Goal: Task Accomplishment & Management: Complete application form

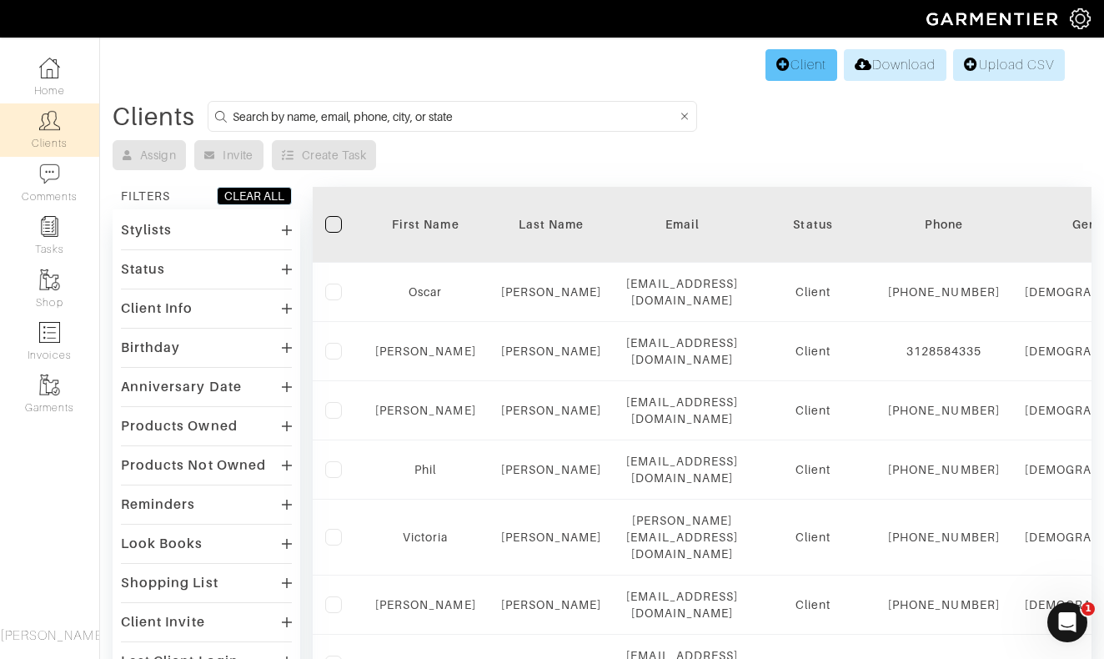
click at [806, 65] on link "Client" at bounding box center [802, 65] width 72 height 32
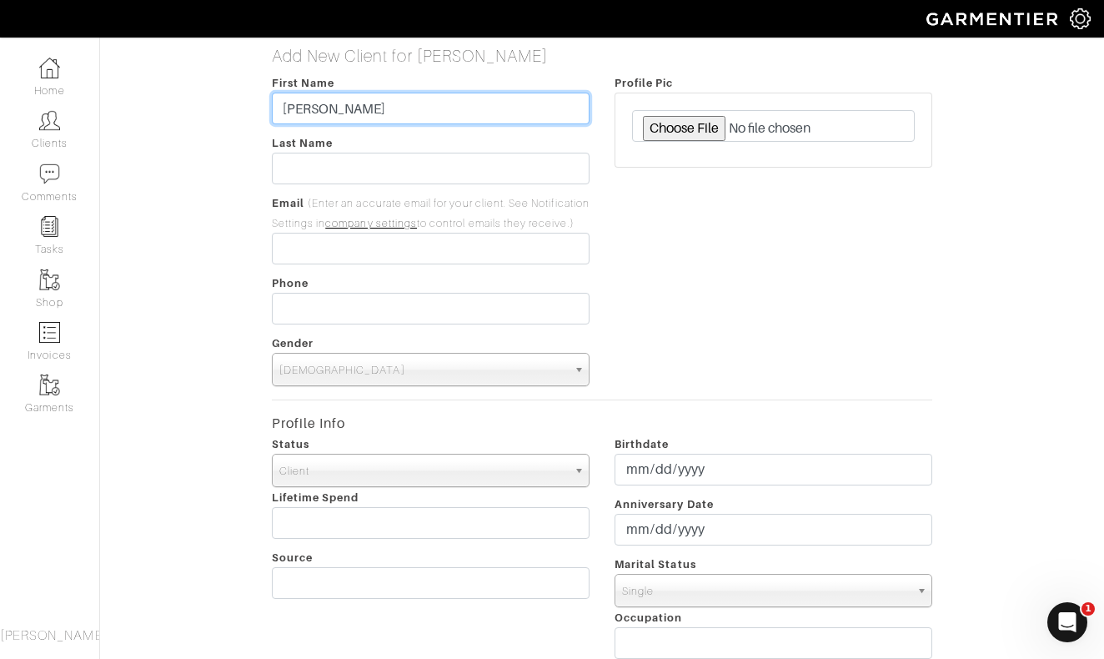
drag, startPoint x: 405, startPoint y: 103, endPoint x: 330, endPoint y: 106, distance: 75.2
click at [330, 105] on input "[PERSON_NAME]" at bounding box center [431, 109] width 318 height 32
type input "Michael"
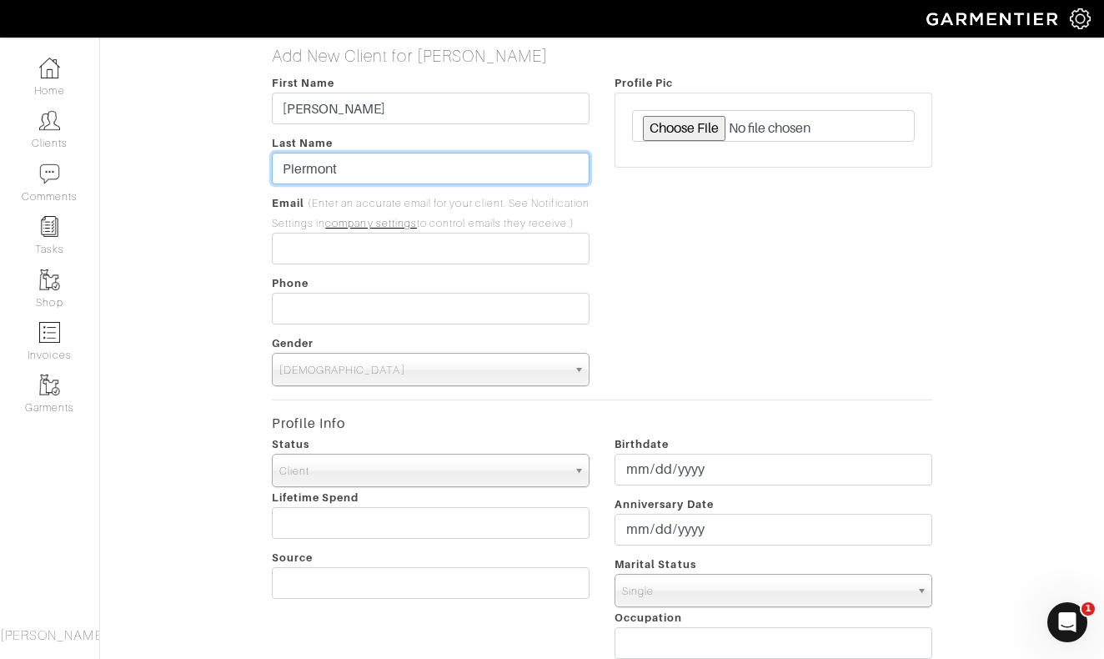
type input "Piermont"
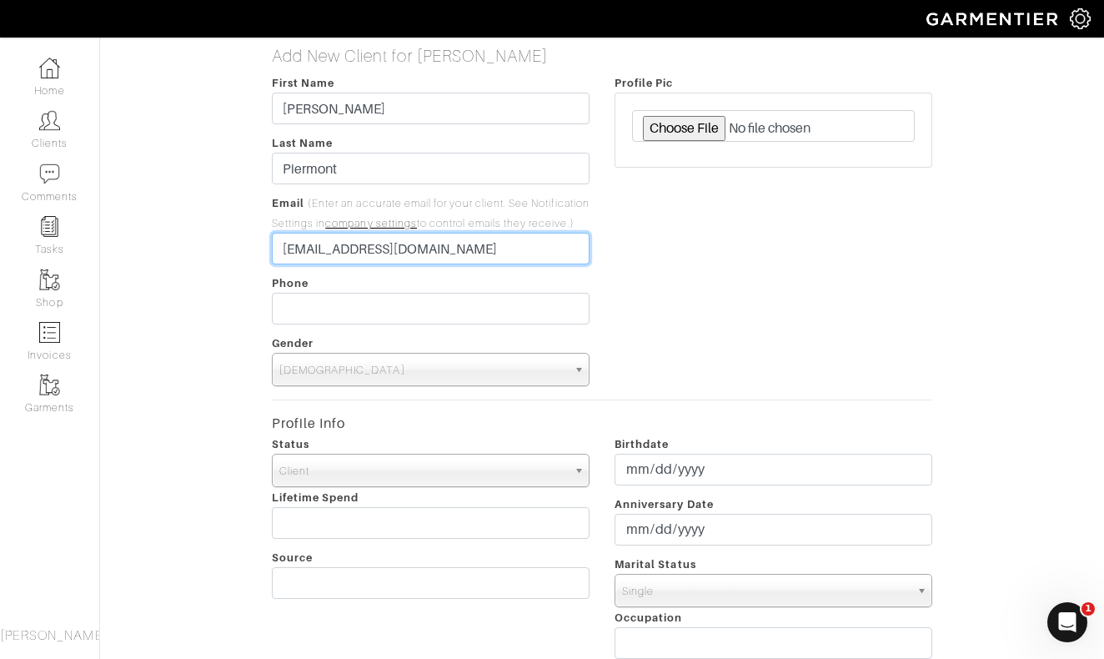
type input "[EMAIL_ADDRESS][DOMAIN_NAME]"
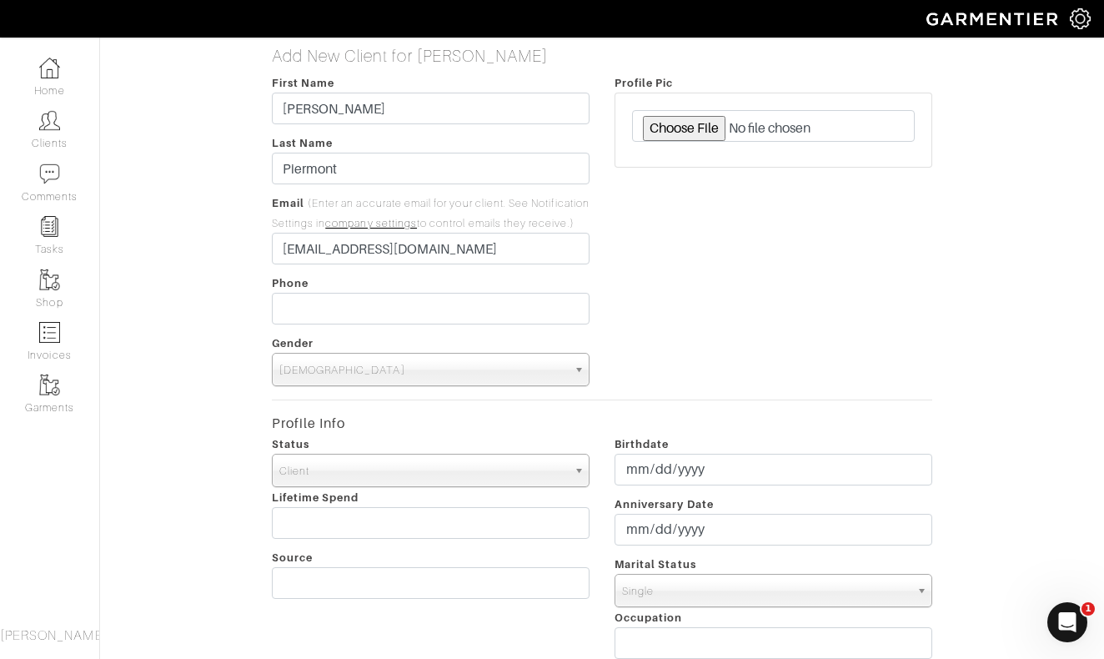
click at [823, 318] on div "Profile Pic" at bounding box center [773, 230] width 343 height 314
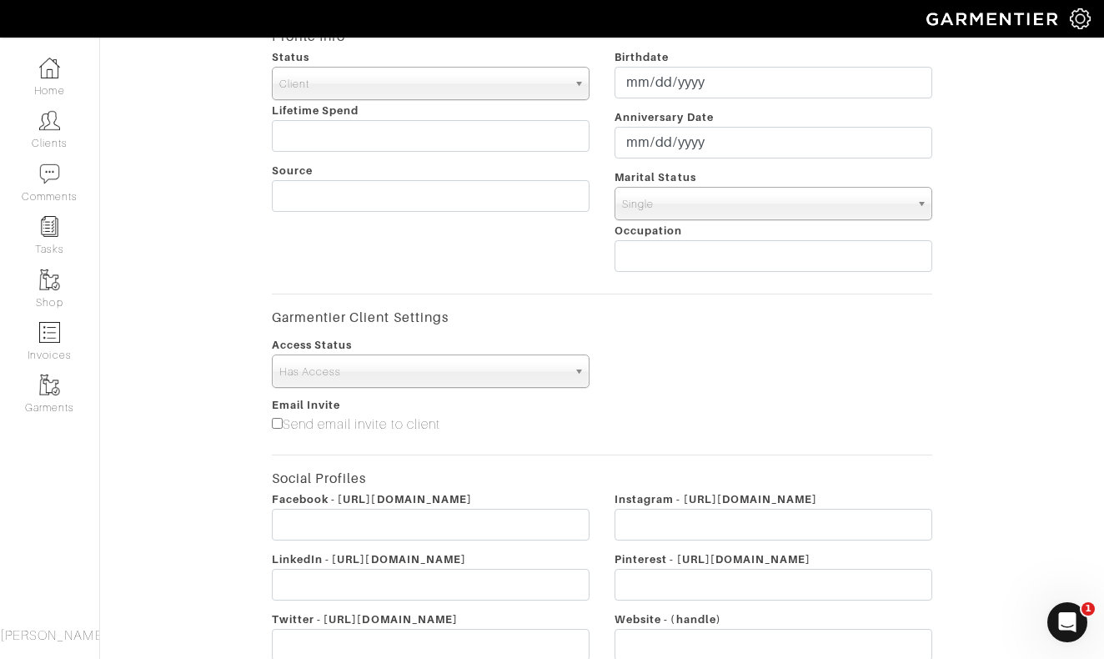
scroll to position [520, 0]
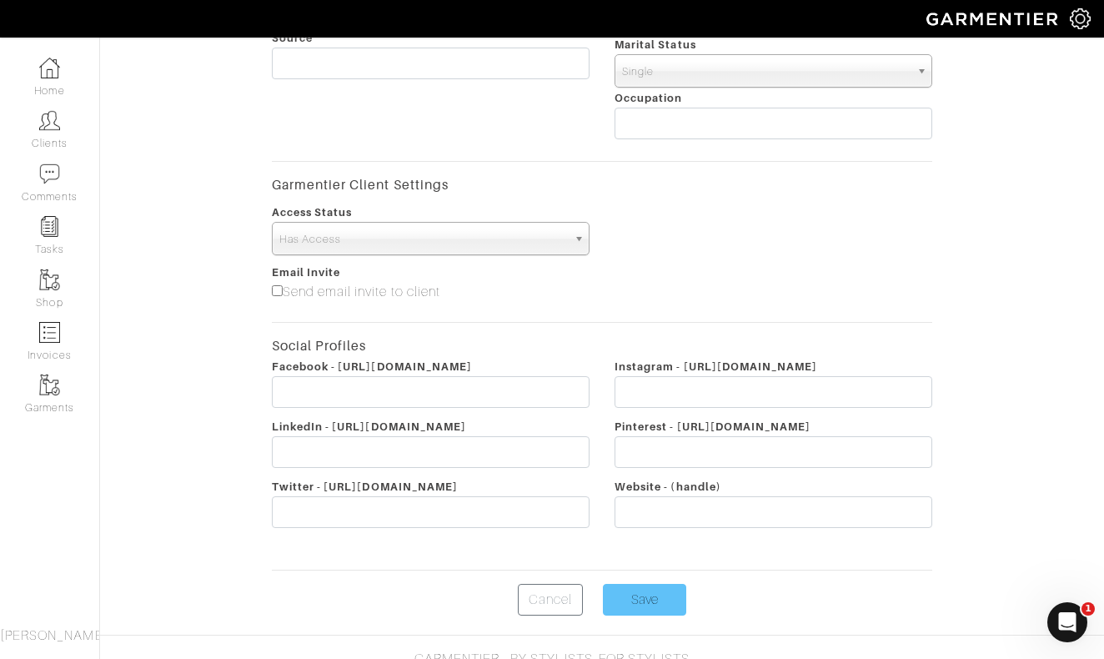
click at [656, 613] on input "Save" at bounding box center [644, 600] width 83 height 32
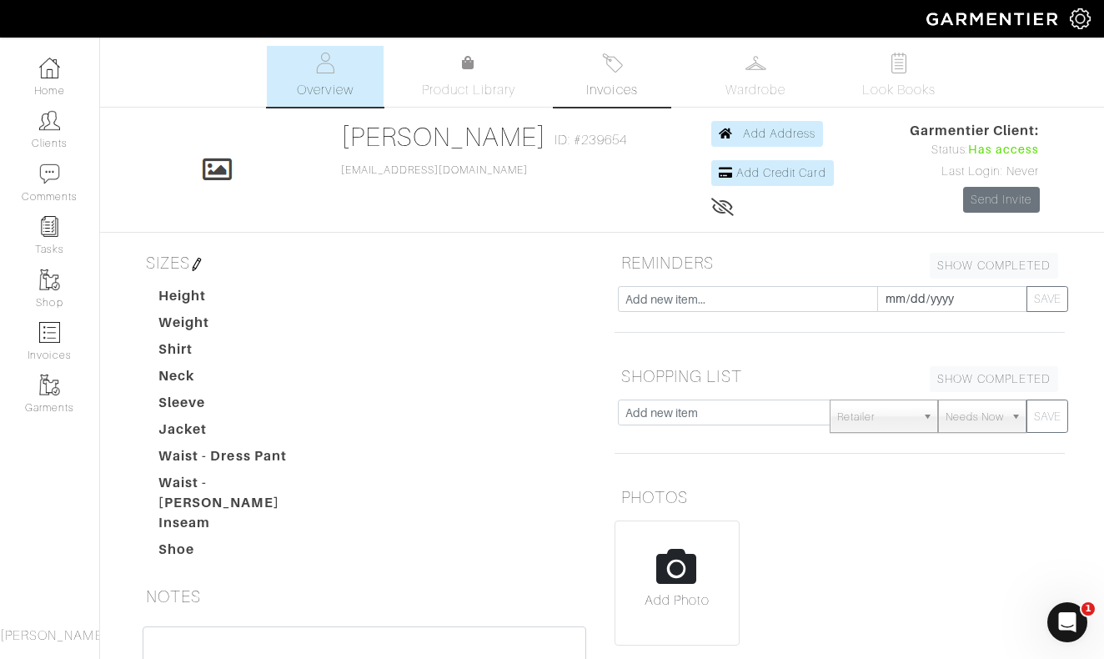
click at [605, 73] on img at bounding box center [612, 63] width 21 height 21
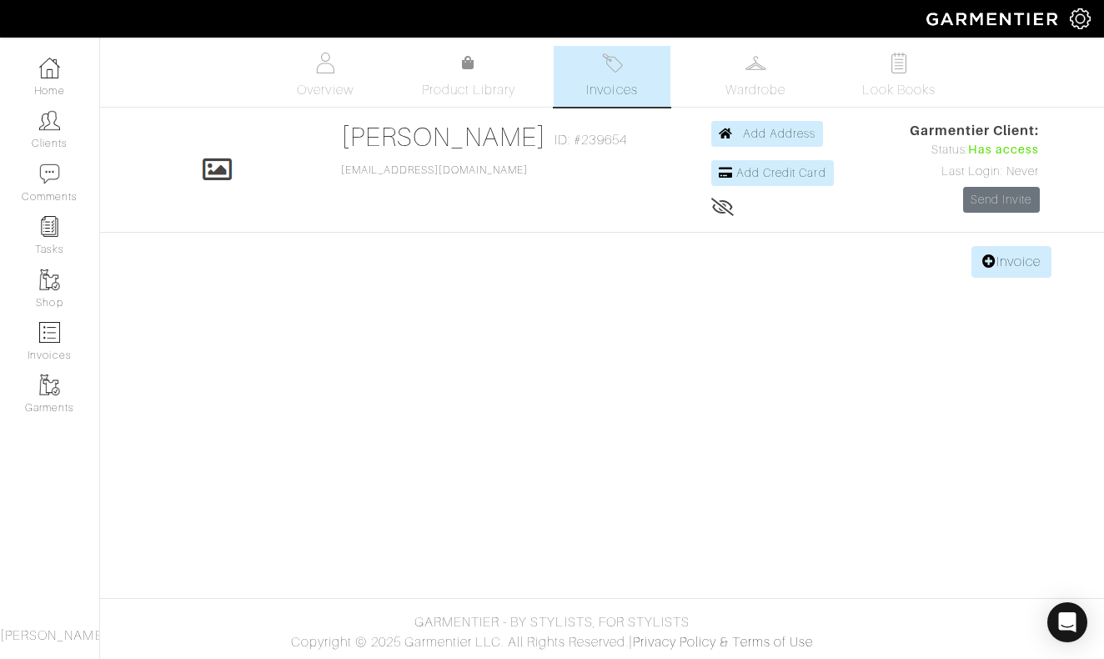
click at [996, 283] on body "Nick Roy Collection Nick Roy Home Clients Invoices Comments Reminders Stylists …" at bounding box center [552, 329] width 1104 height 659
click at [1004, 263] on link "Invoice" at bounding box center [1012, 262] width 80 height 32
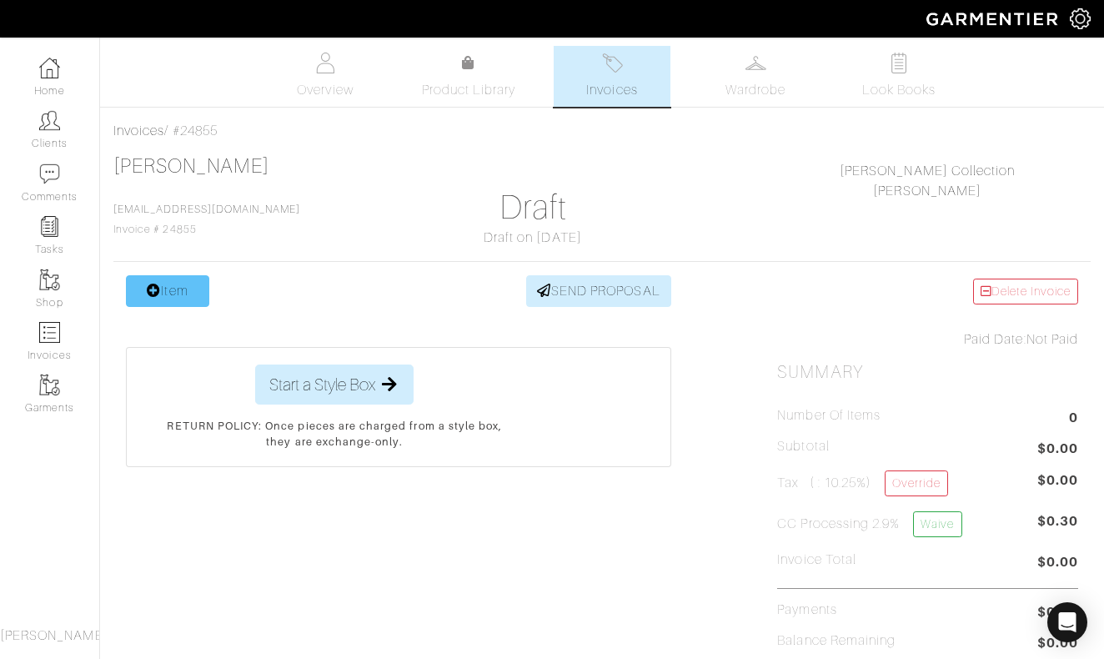
click at [179, 304] on link "Item" at bounding box center [167, 291] width 83 height 32
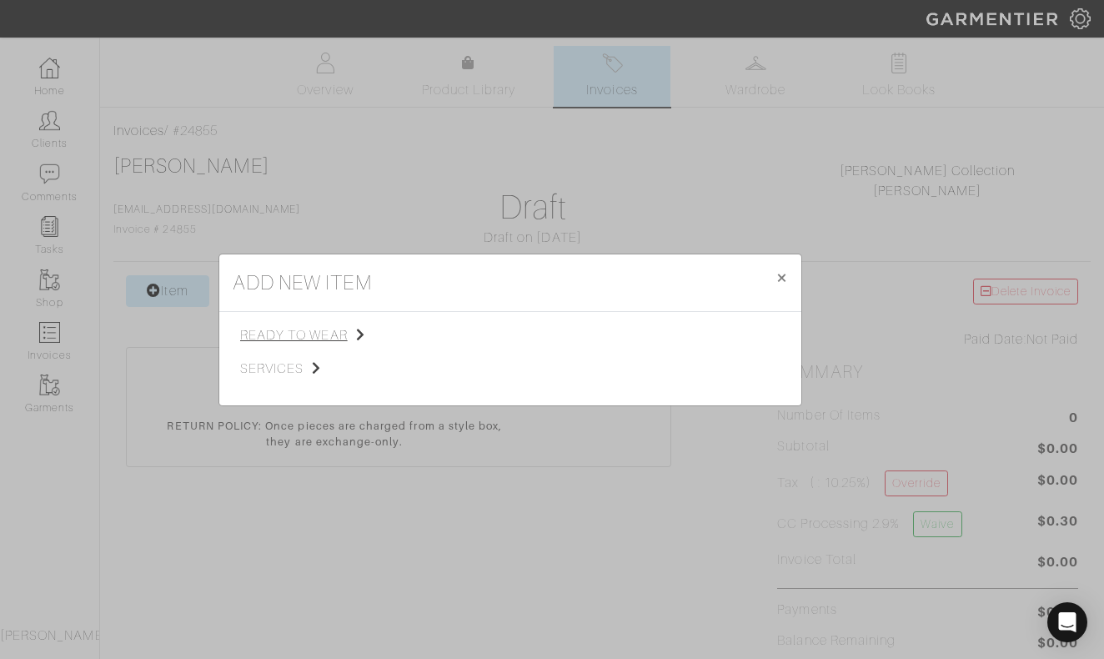
click at [293, 330] on span "ready to wear" at bounding box center [324, 335] width 168 height 20
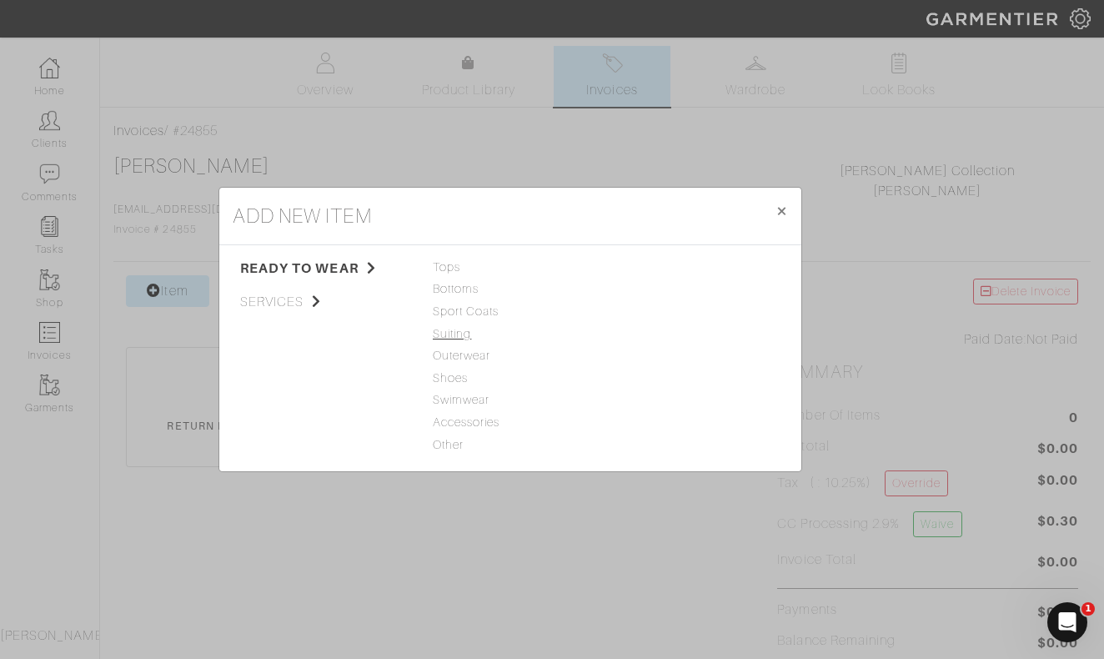
click at [455, 334] on span "Suiting" at bounding box center [510, 334] width 155 height 18
click at [626, 269] on link "Suit" at bounding box center [623, 266] width 21 height 13
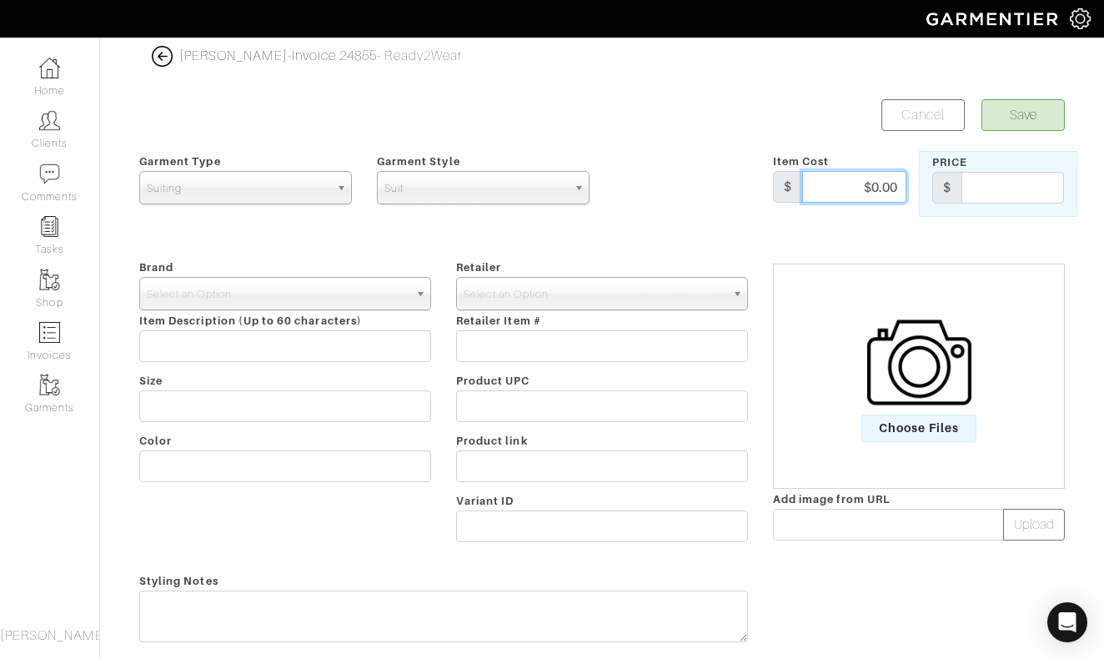
drag, startPoint x: 856, startPoint y: 179, endPoint x: 926, endPoint y: 179, distance: 70.1
click at [926, 179] on div "Garment Type Tops Bottoms Sport Coats Suiting Outerwear Shoes Swimwear Accessor…" at bounding box center [602, 184] width 951 height 66
type input "1350"
drag, startPoint x: 870, startPoint y: 190, endPoint x: 921, endPoint y: 190, distance: 50.9
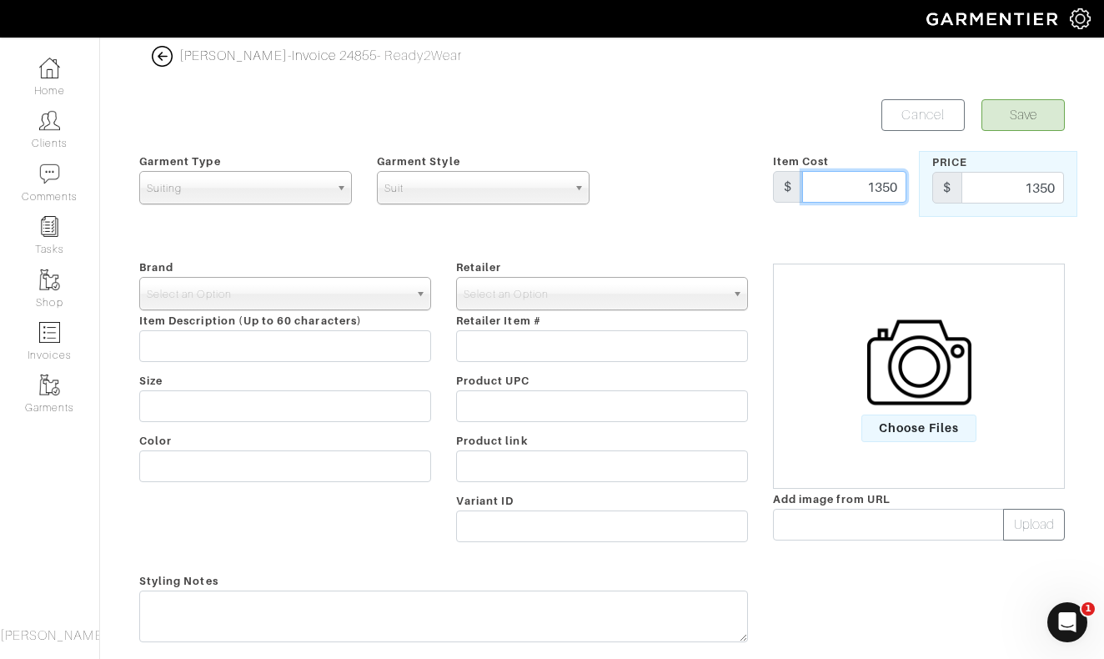
click at [921, 190] on div "Garment Type Tops Bottoms Sport Coats Suiting Outerwear Shoes Swimwear Accessor…" at bounding box center [602, 184] width 951 height 66
type input "1500"
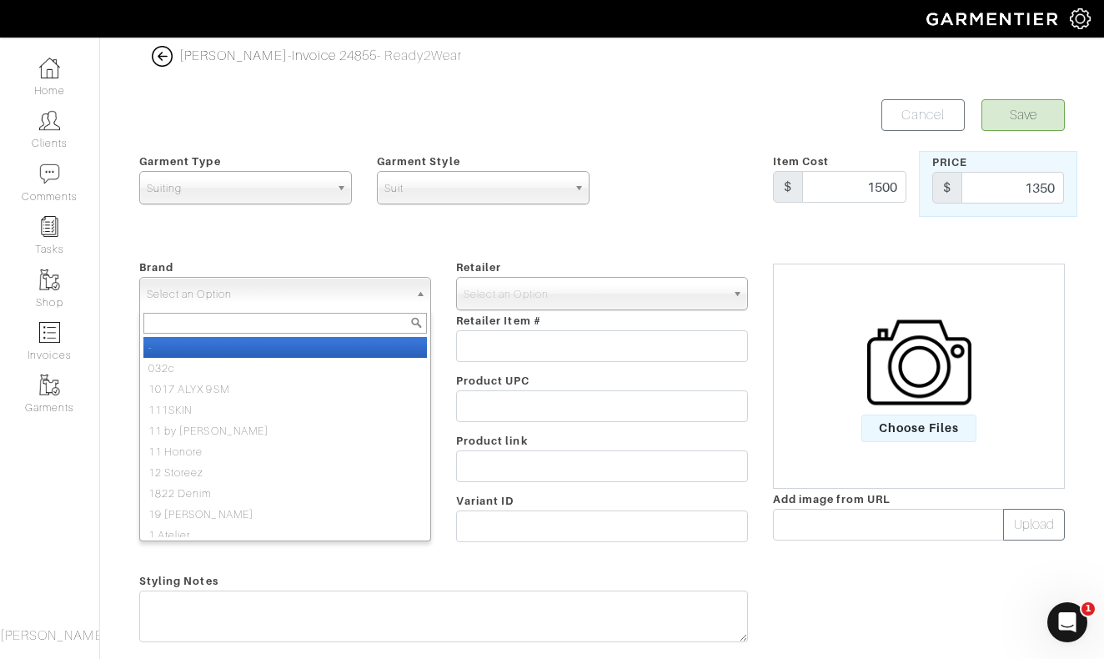
click at [379, 290] on span "Select an Option" at bounding box center [278, 294] width 262 height 33
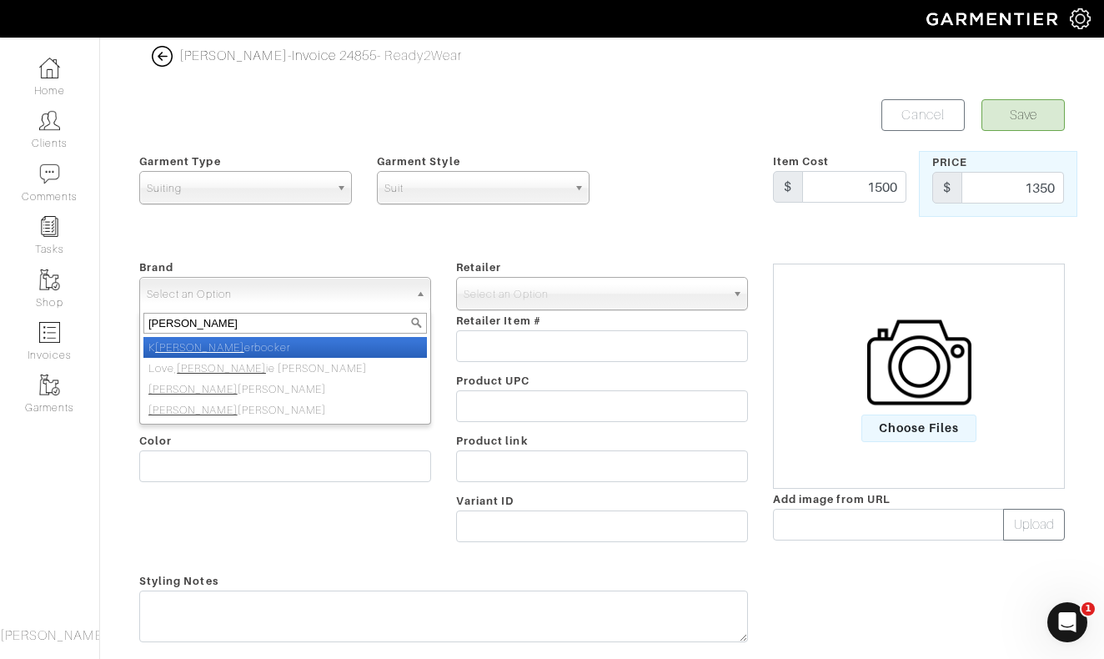
type input "nick roy"
select select "[PERSON_NAME]"
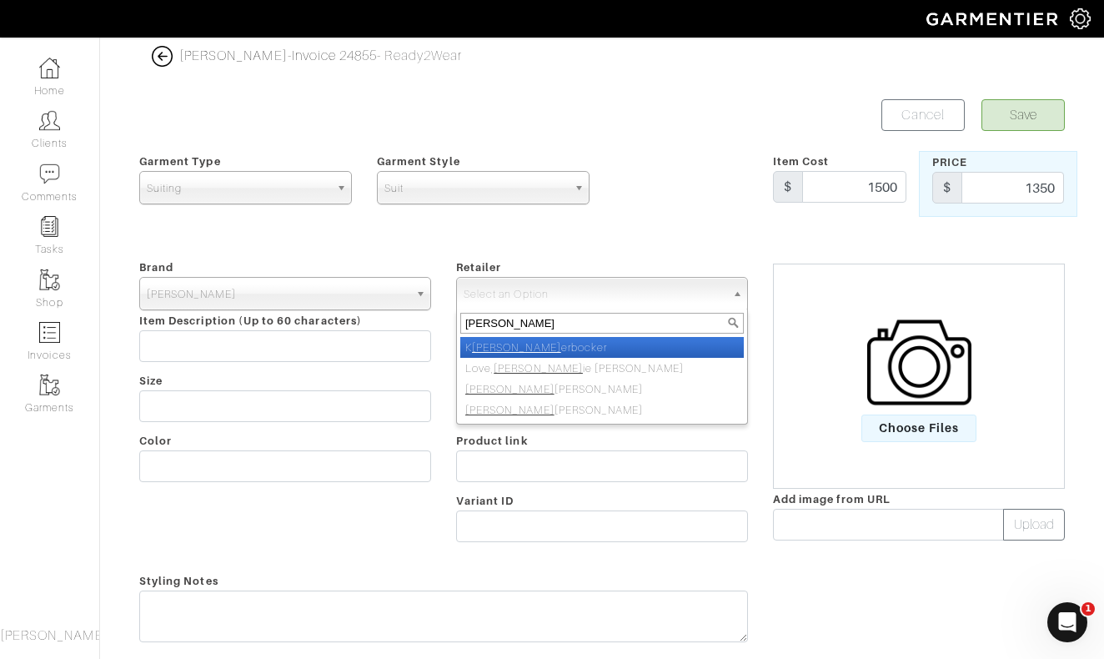
type input "nick roy"
select select "5031"
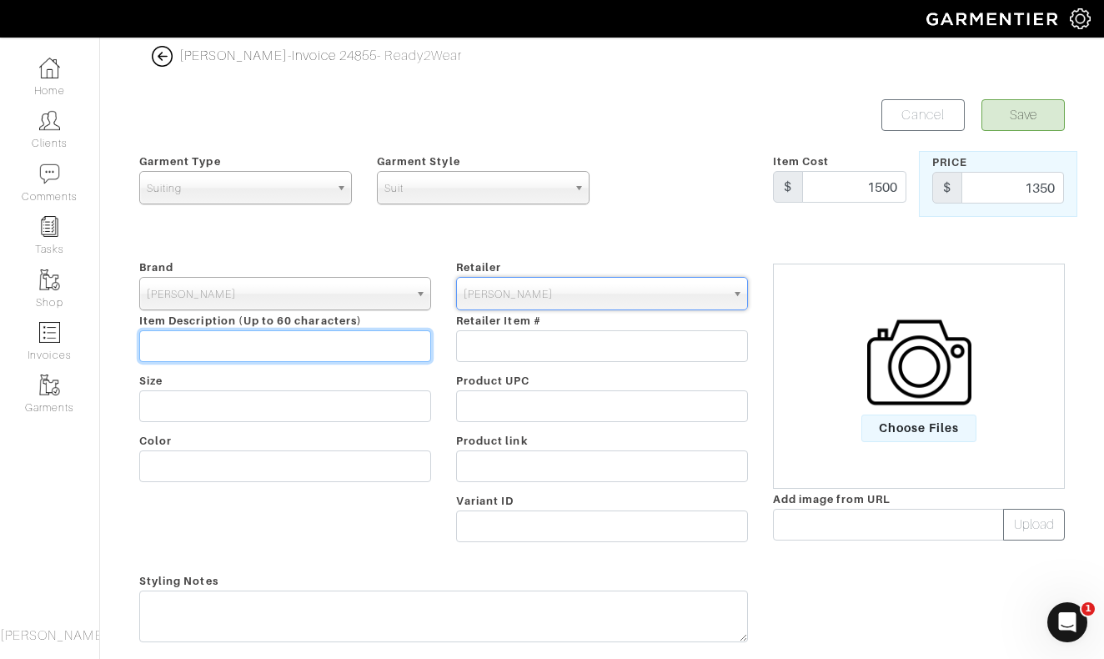
click at [297, 349] on input "text" at bounding box center [285, 346] width 292 height 32
type input "L"
click at [240, 346] on input "CHEETAH Suit ;-P" at bounding box center [285, 346] width 292 height 32
type input "CHEETAH Suit ;-P"
click at [299, 382] on div "Brand - 032c 1017 ALYX 9SM 111SKIN 11 by [PERSON_NAME] 11 [PERSON_NAME] 12 Stor…" at bounding box center [285, 404] width 317 height 294
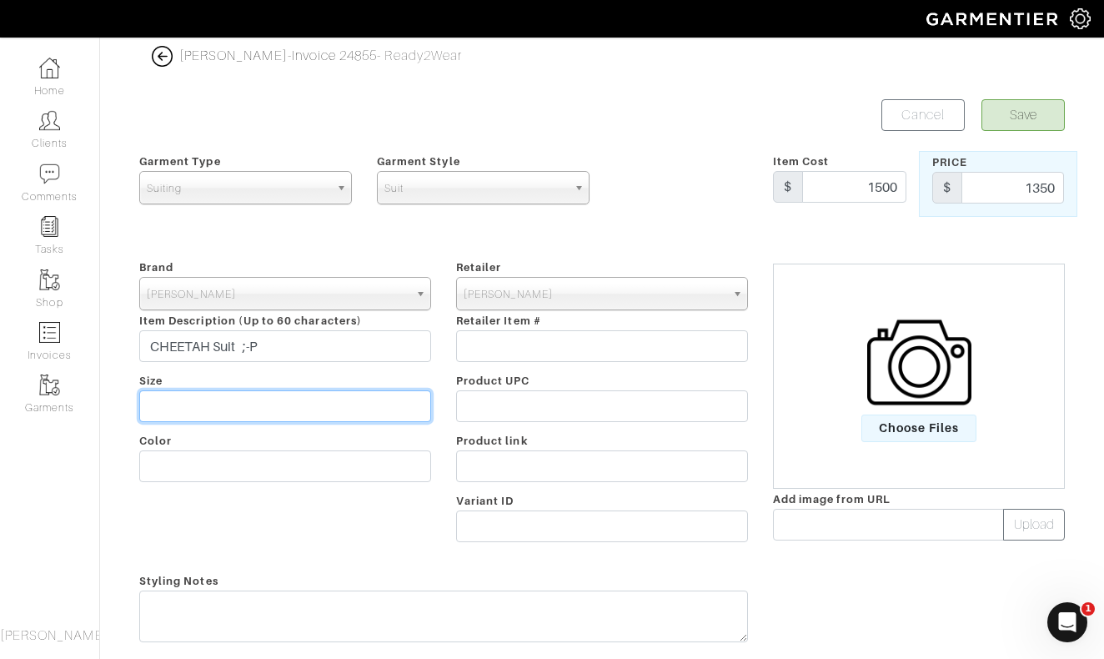
click at [243, 403] on input "text" at bounding box center [285, 406] width 292 height 32
type input "Custom"
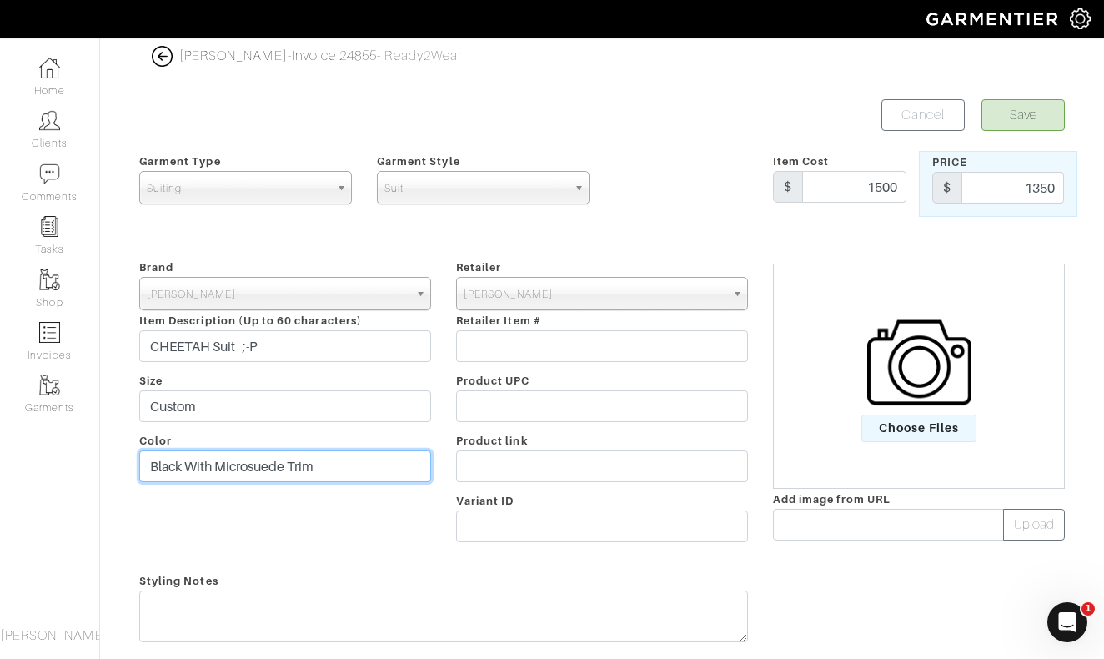
drag, startPoint x: 257, startPoint y: 464, endPoint x: 218, endPoint y: 465, distance: 39.2
click at [218, 465] on input "Black With Microsuede Trim" at bounding box center [285, 466] width 292 height 32
type input "Black With Suede Trim"
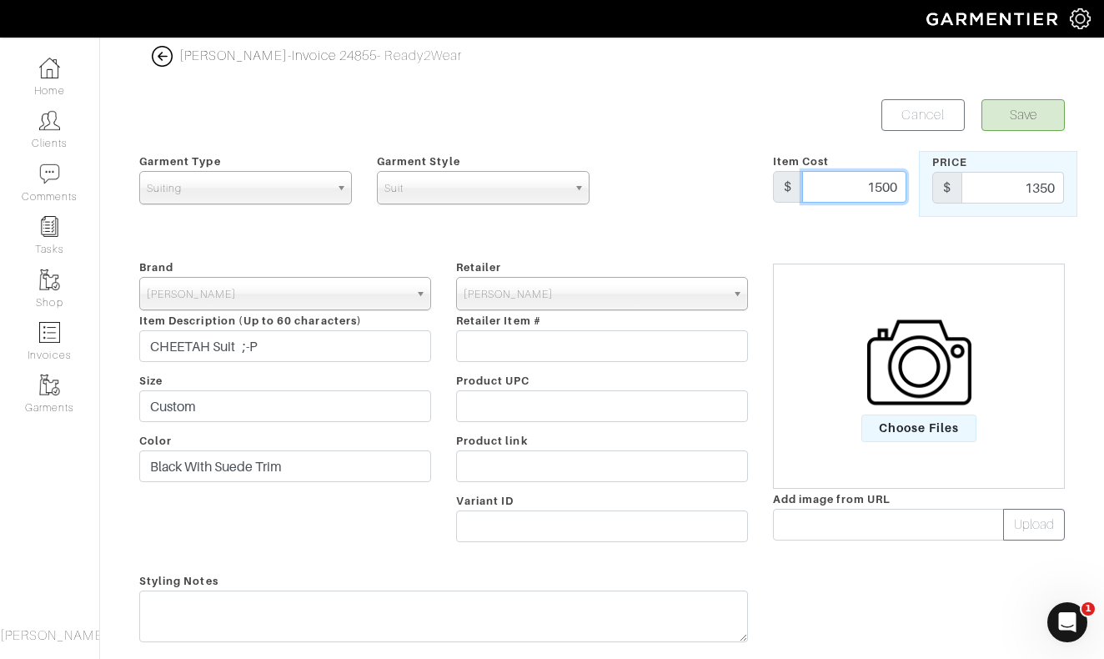
click at [898, 188] on input "1500" at bounding box center [855, 187] width 104 height 32
type input "1"
type input "6"
type input "1699"
click at [1024, 122] on button "Save" at bounding box center [1023, 115] width 83 height 32
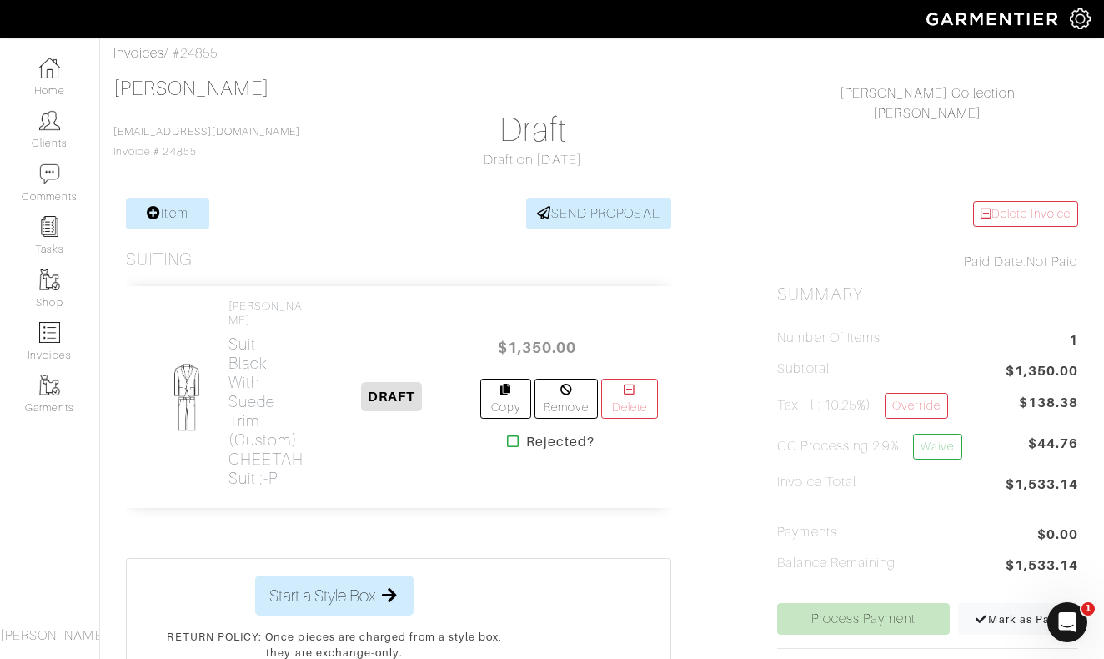
scroll to position [81, 0]
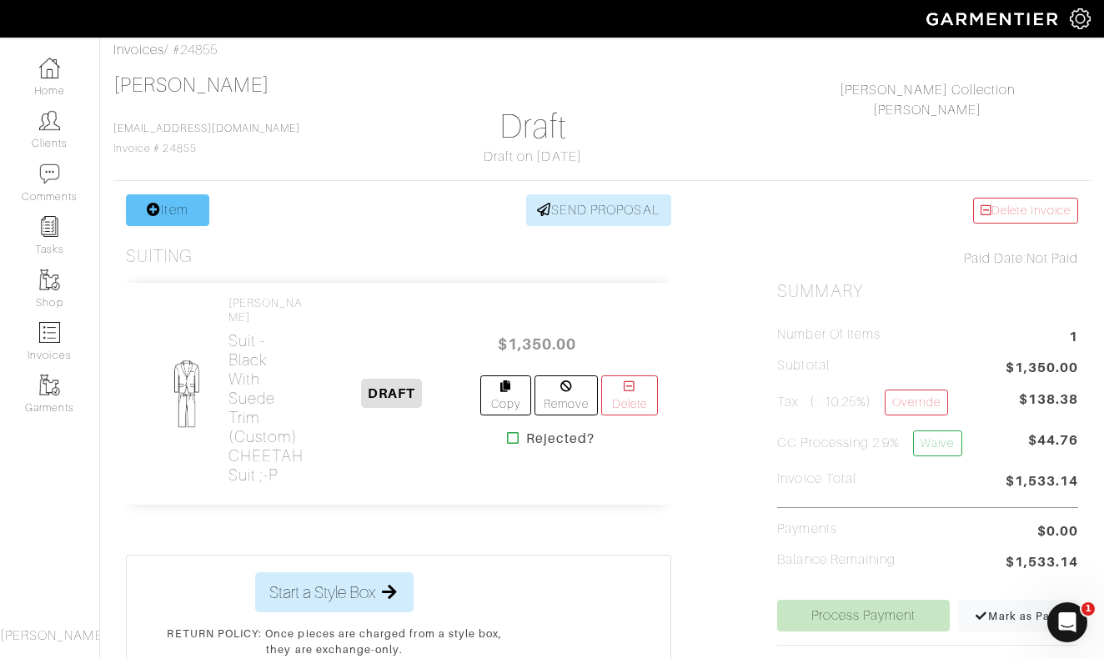
click at [183, 216] on link "Item" at bounding box center [167, 210] width 83 height 32
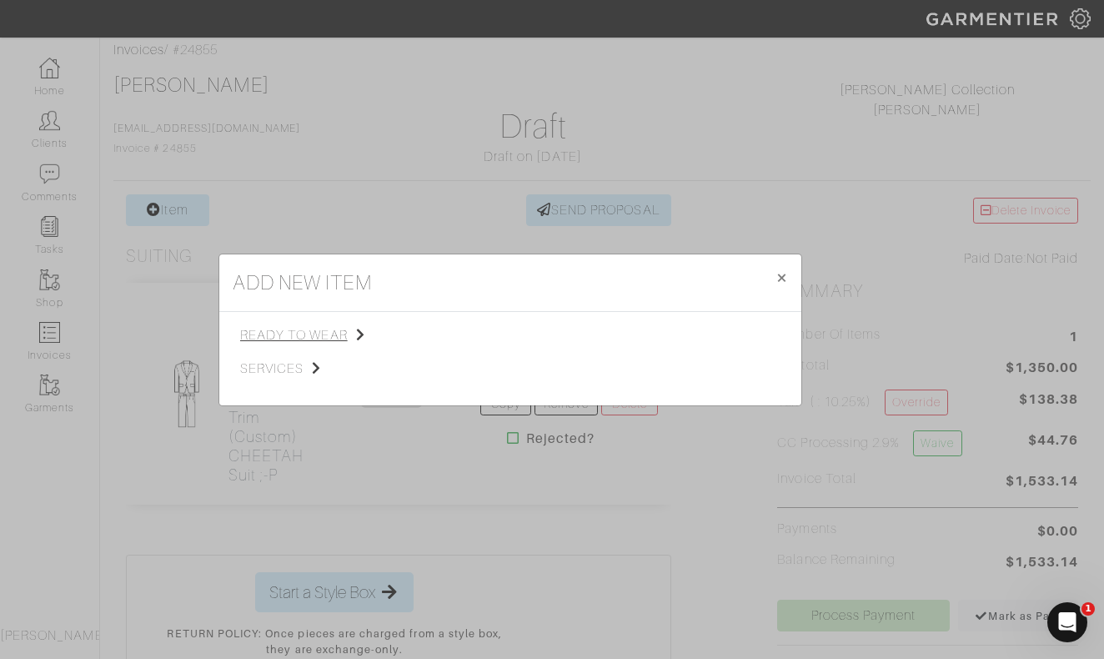
click at [299, 335] on span "ready to wear" at bounding box center [324, 335] width 168 height 20
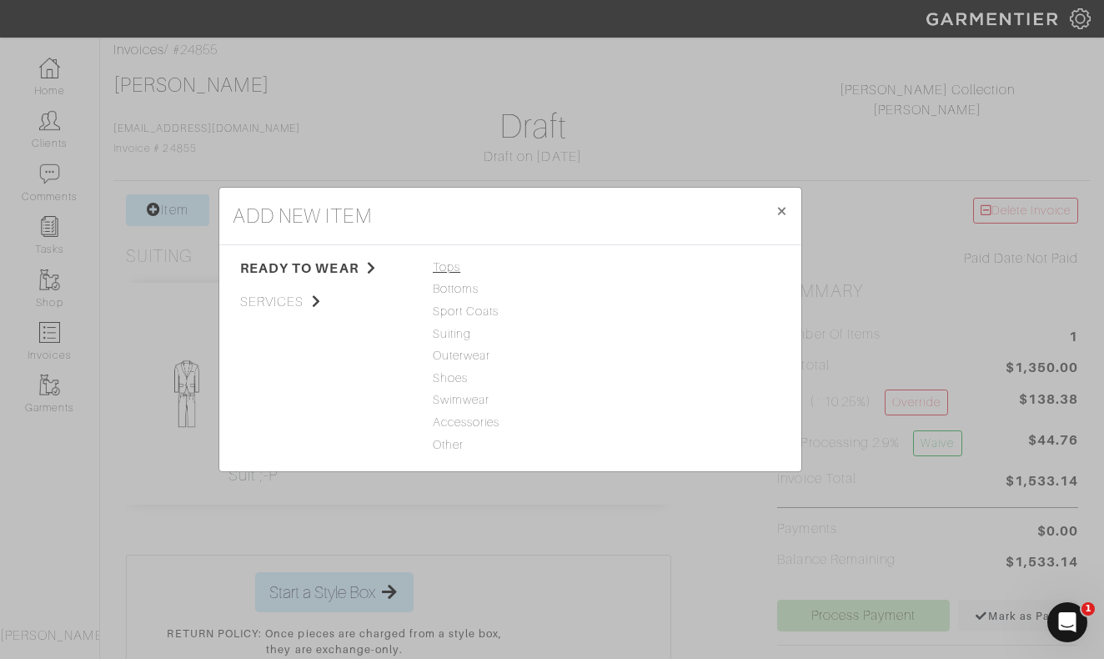
click at [453, 274] on span "Tops" at bounding box center [510, 268] width 155 height 18
click at [636, 313] on link "Woven" at bounding box center [632, 310] width 39 height 13
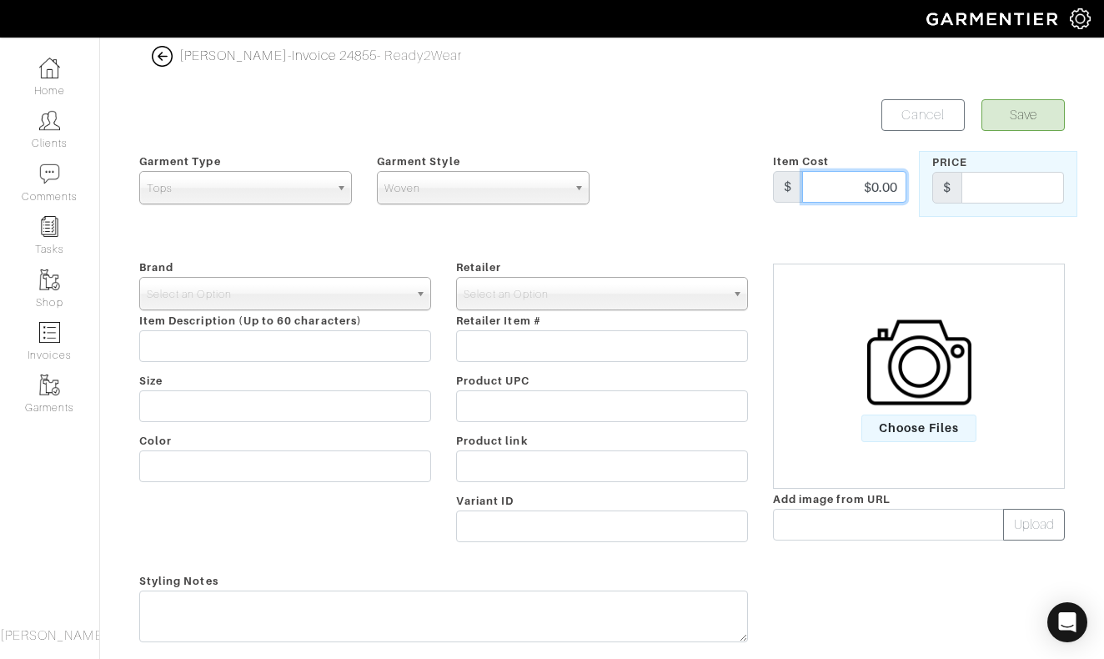
drag, startPoint x: 858, startPoint y: 189, endPoint x: 931, endPoint y: 189, distance: 72.6
click at [931, 189] on div "Garment Type Tops Bottoms Sport Coats Suiting Outerwear Shoes Swimwear Accessor…" at bounding box center [602, 184] width 951 height 66
type input "299"
type input "349"
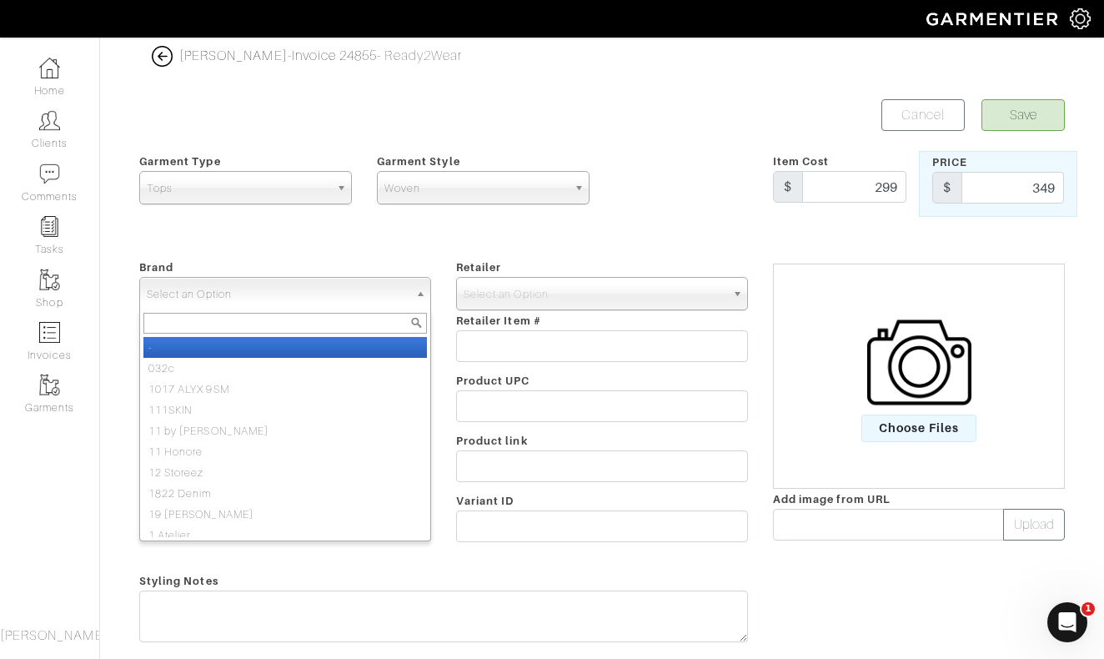
click at [279, 295] on span "Select an Option" at bounding box center [278, 294] width 262 height 33
type input "[PERSON_NAME]"
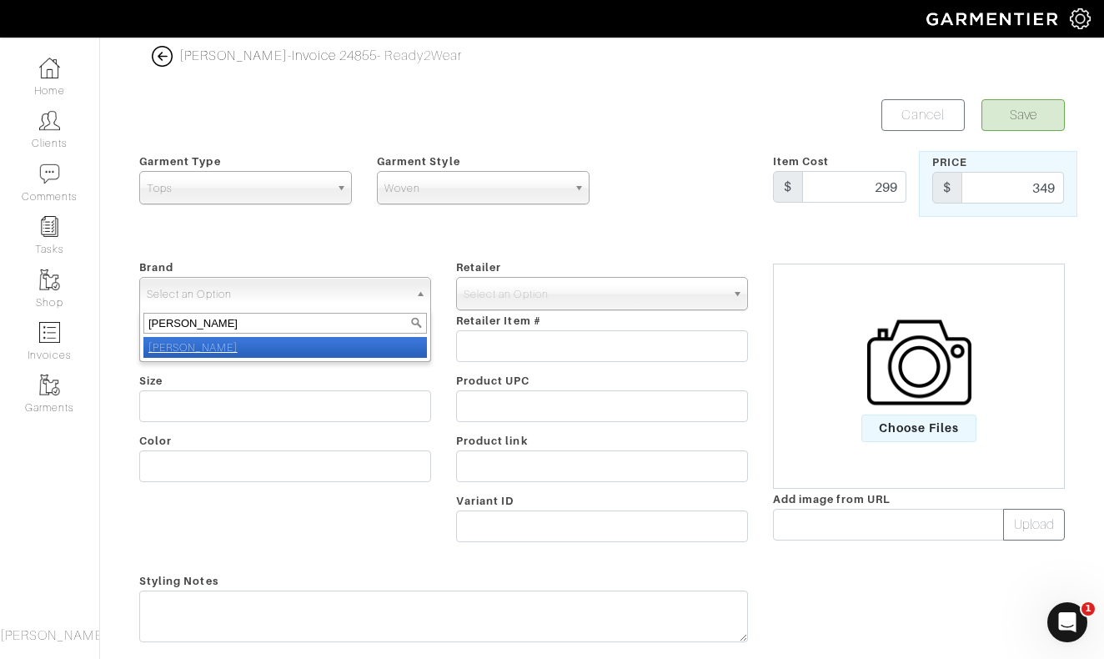
select select "[PERSON_NAME]"
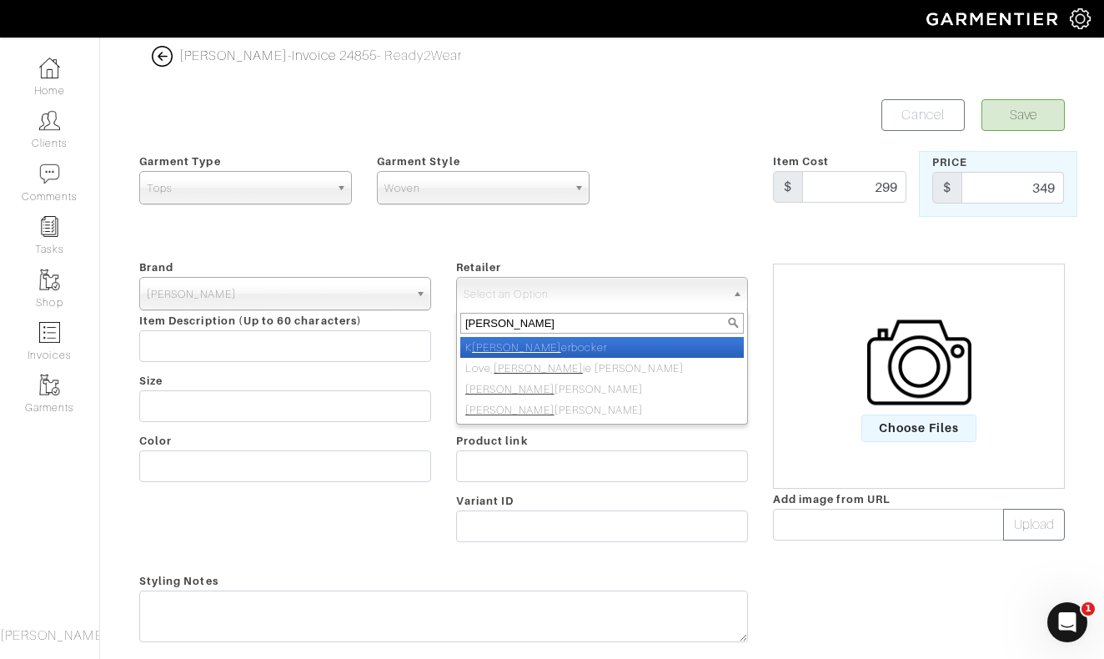
type input "nick roy"
select select "5031"
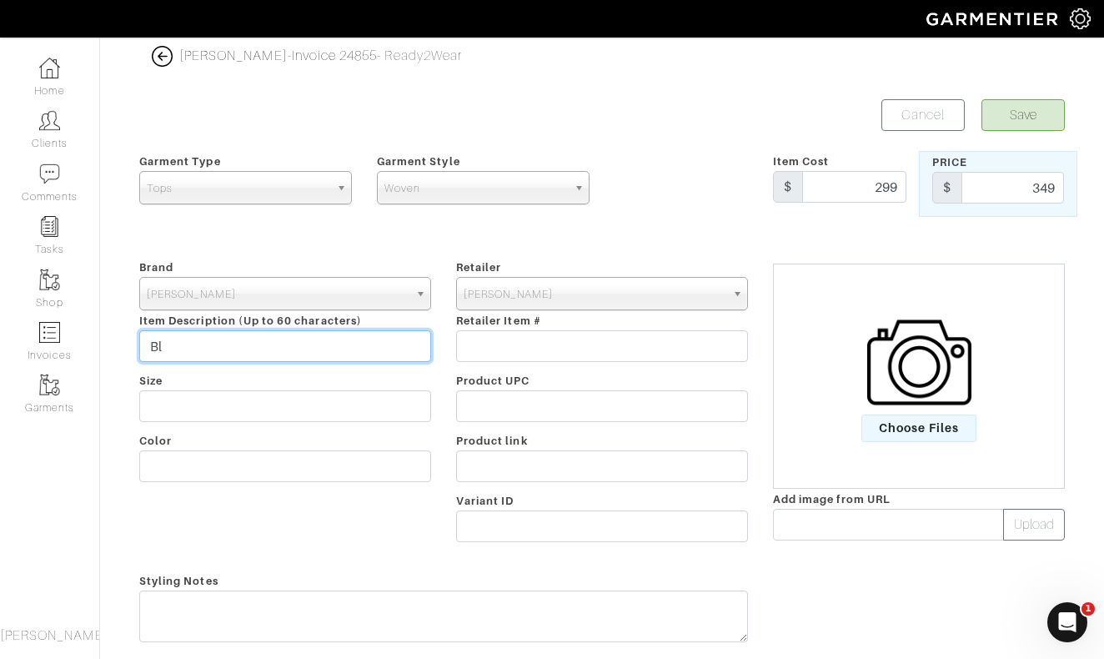
type input "B"
type input "Button Down"
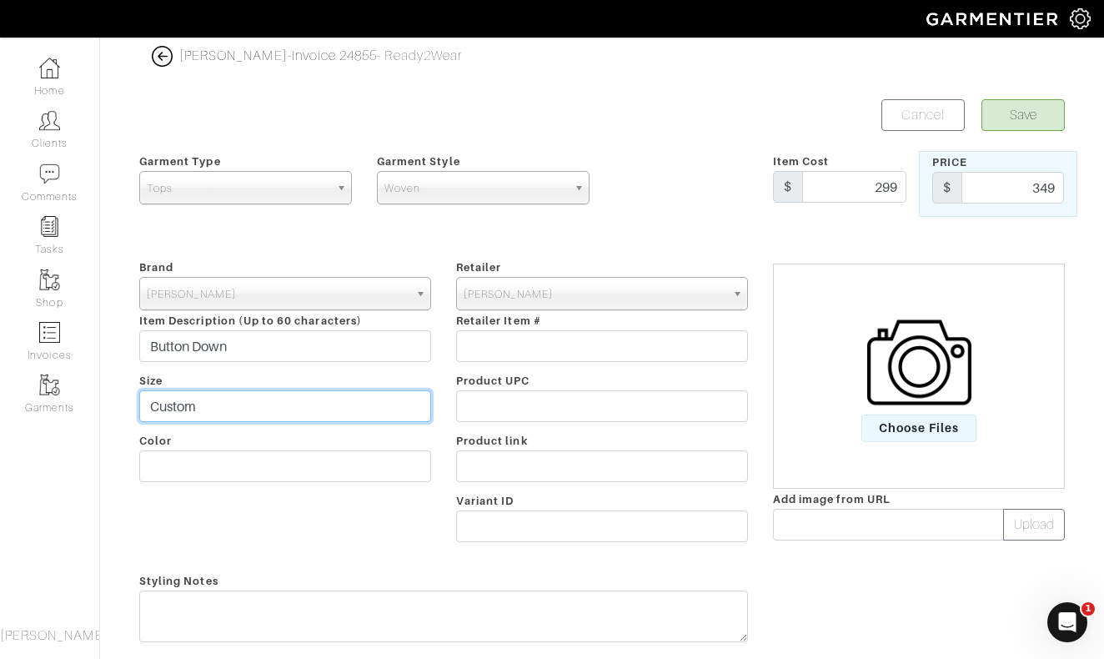
type input "Custom"
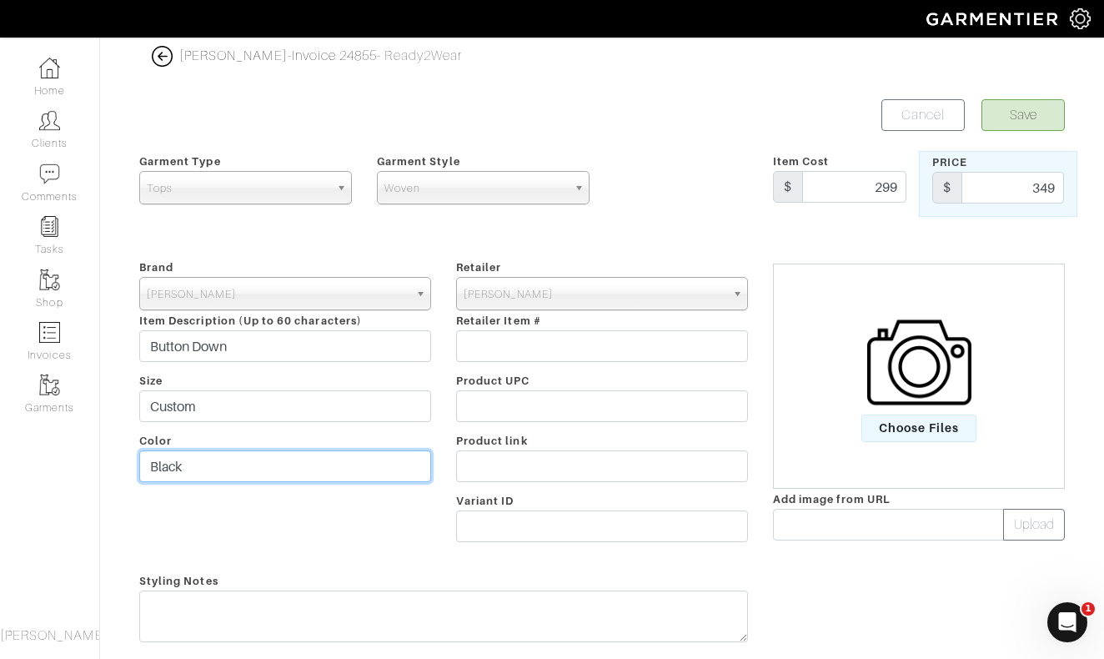
type input "Black"
click at [1019, 117] on button "Save" at bounding box center [1023, 115] width 83 height 32
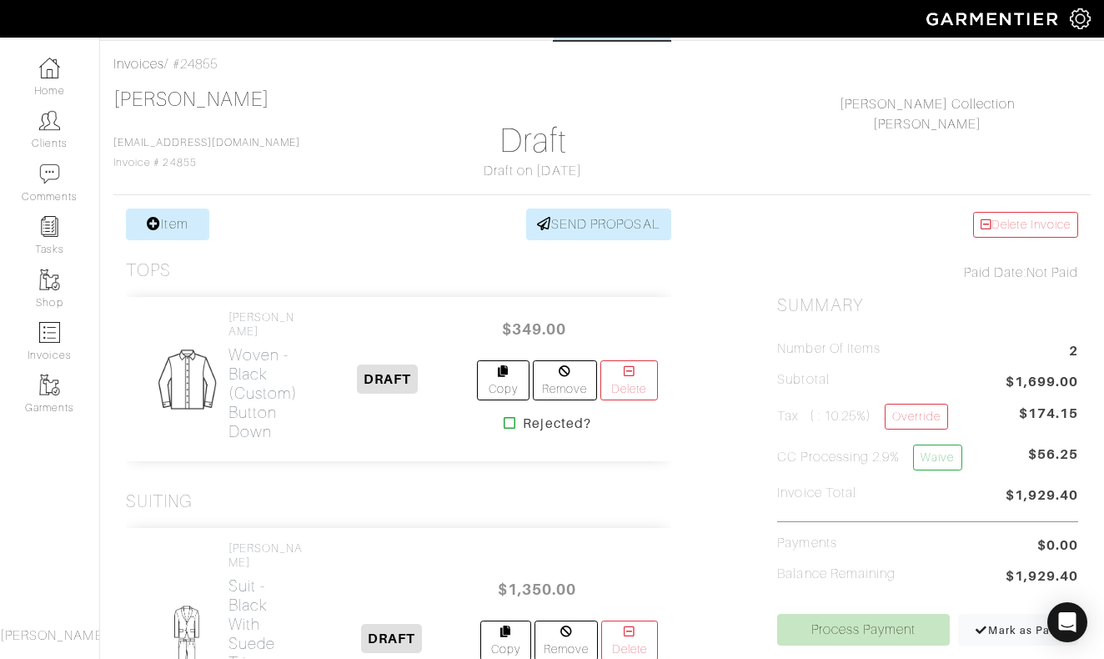
scroll to position [72, 0]
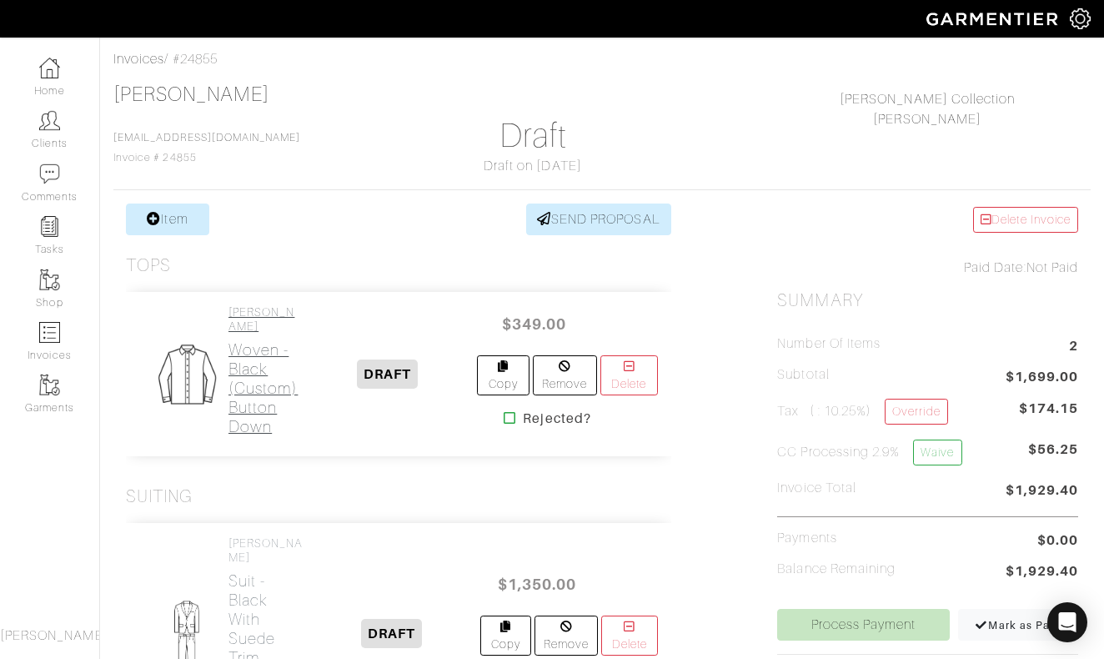
click at [259, 385] on h2 "Woven - Black (Custom) Button Down" at bounding box center [263, 388] width 69 height 96
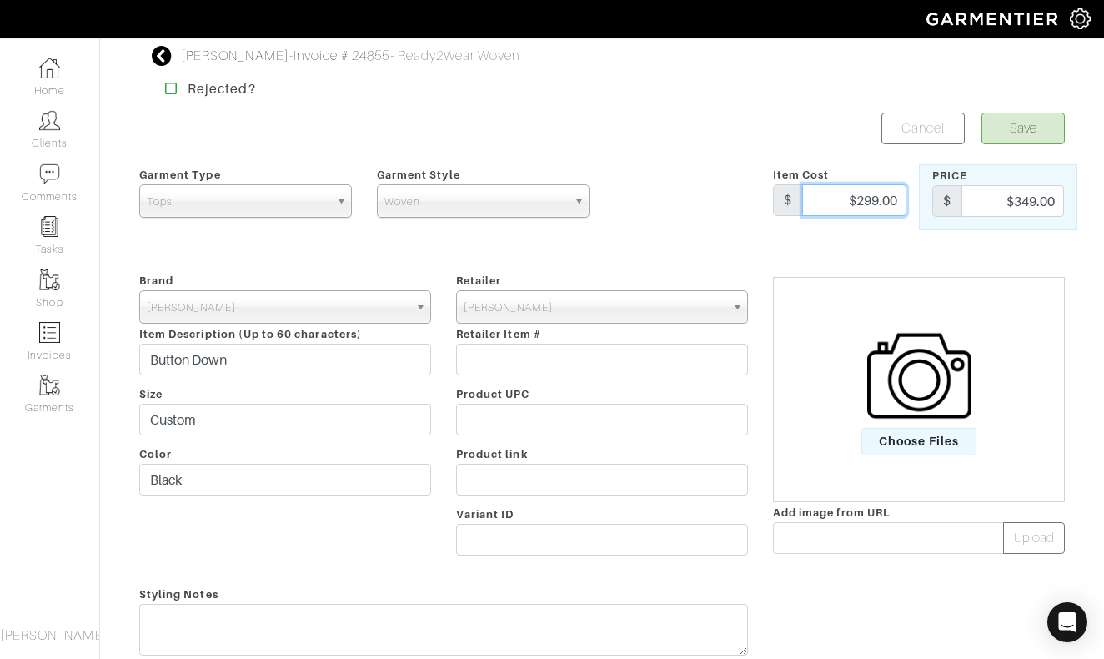
drag, startPoint x: 837, startPoint y: 199, endPoint x: 938, endPoint y: 199, distance: 100.9
click at [938, 199] on div "Garment Type Tops Bottoms Sport Coats Suiting Outerwear Shoes Swimwear Accessor…" at bounding box center [602, 197] width 951 height 66
type input "2"
type input "349"
type input "299"
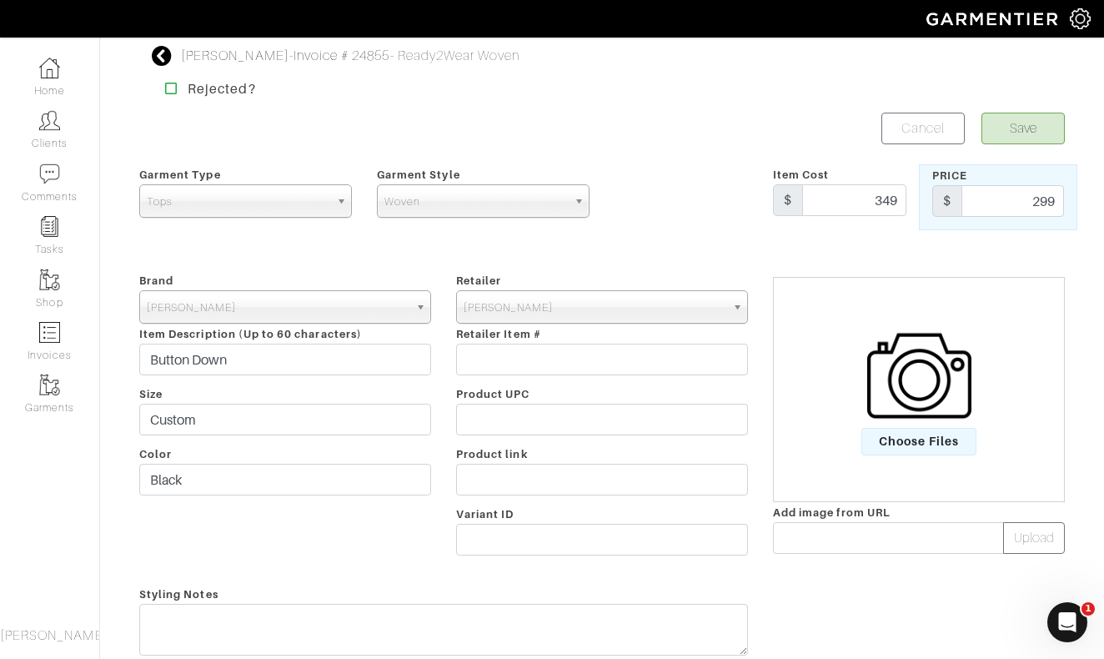
click at [1034, 129] on button "Save" at bounding box center [1023, 129] width 83 height 32
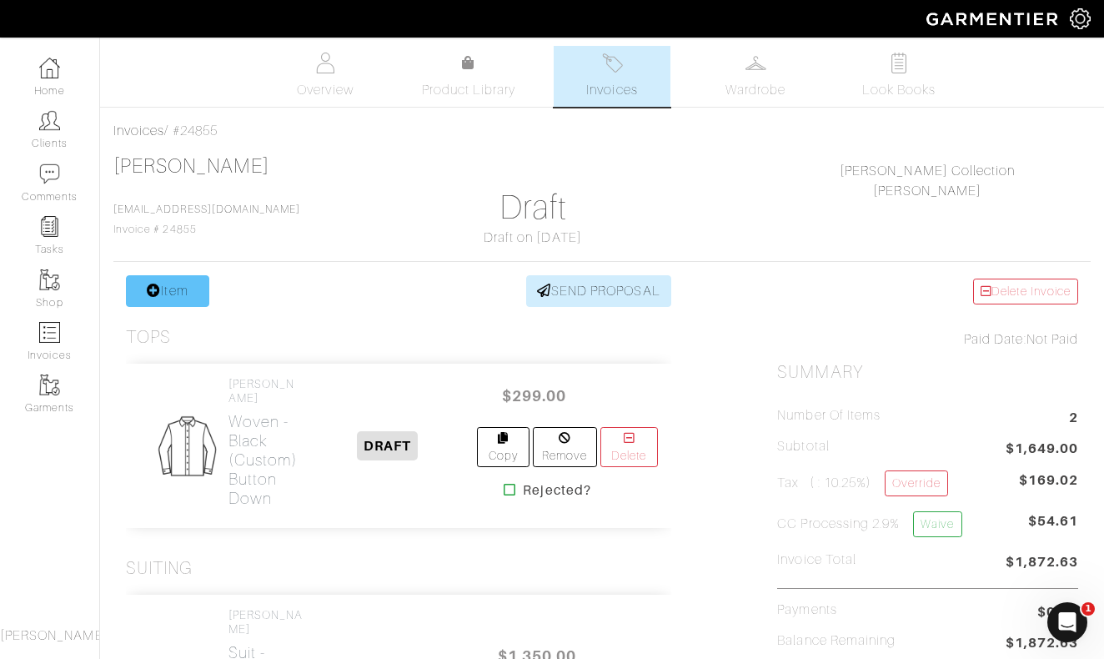
click at [174, 296] on link "Item" at bounding box center [167, 291] width 83 height 32
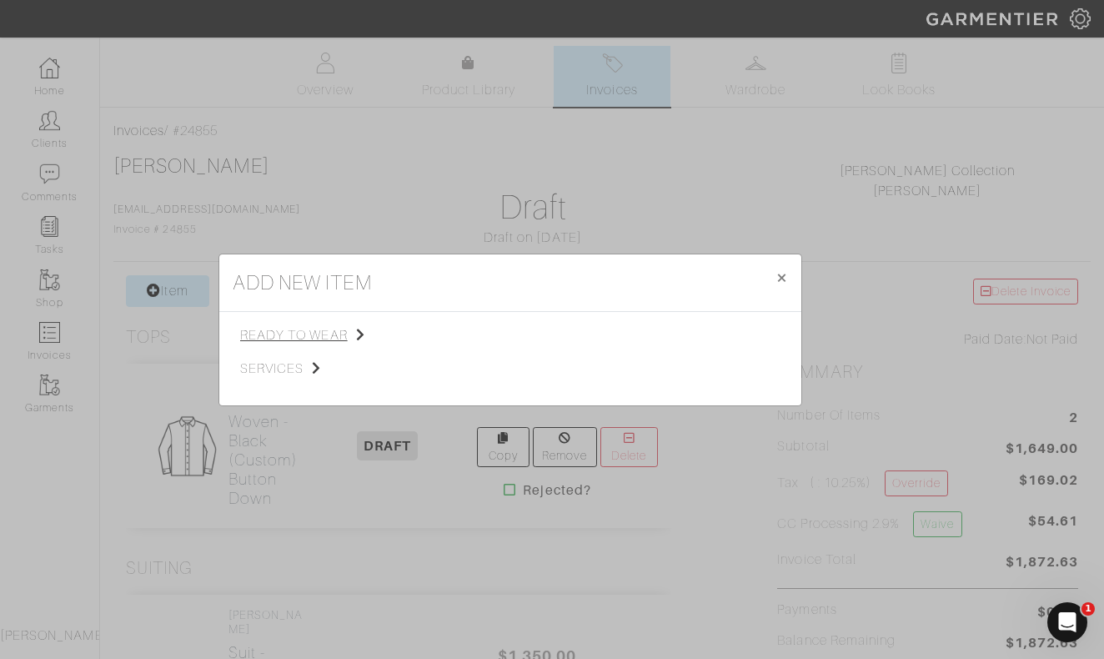
click at [284, 340] on span "ready to wear" at bounding box center [324, 335] width 168 height 20
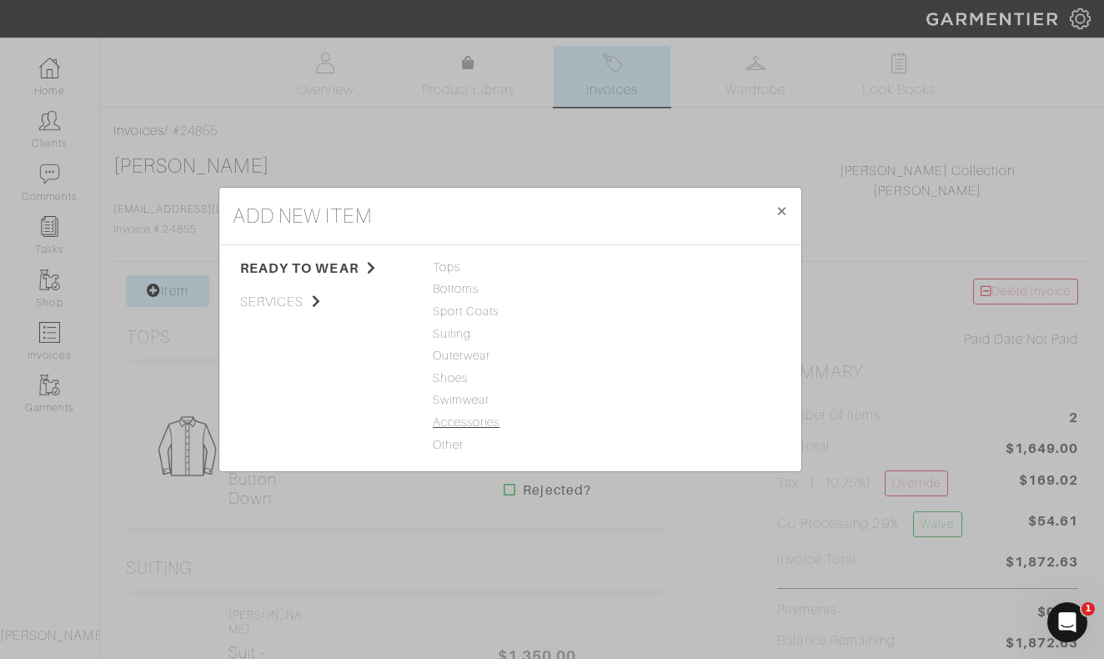
click at [486, 423] on span "Accessories" at bounding box center [510, 423] width 155 height 18
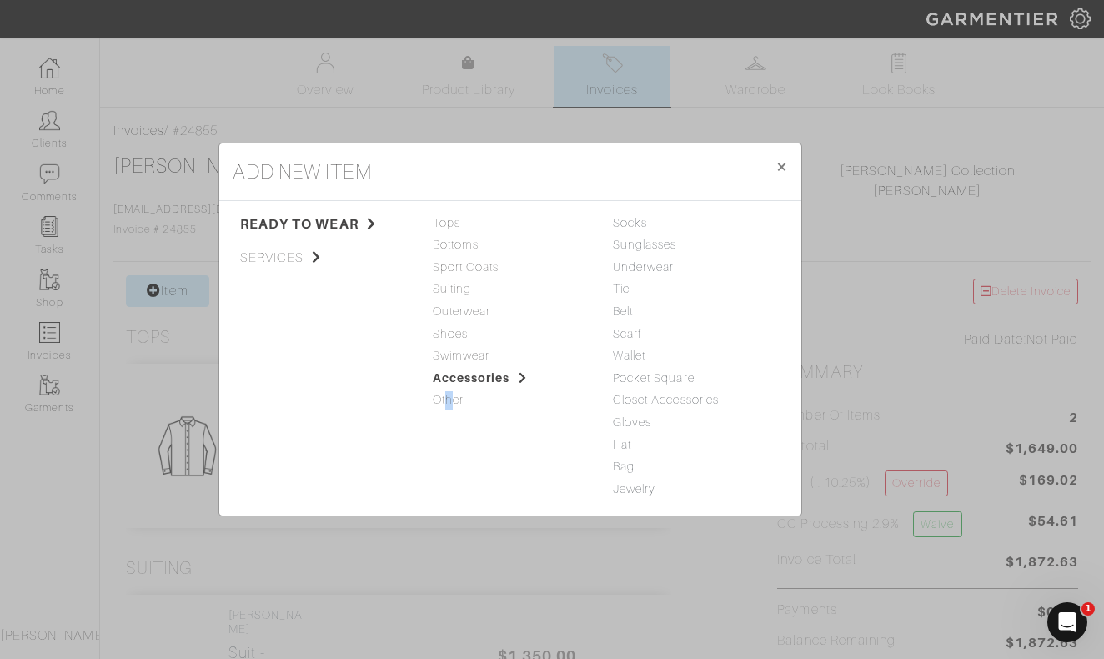
click at [449, 400] on span "Other" at bounding box center [510, 400] width 155 height 18
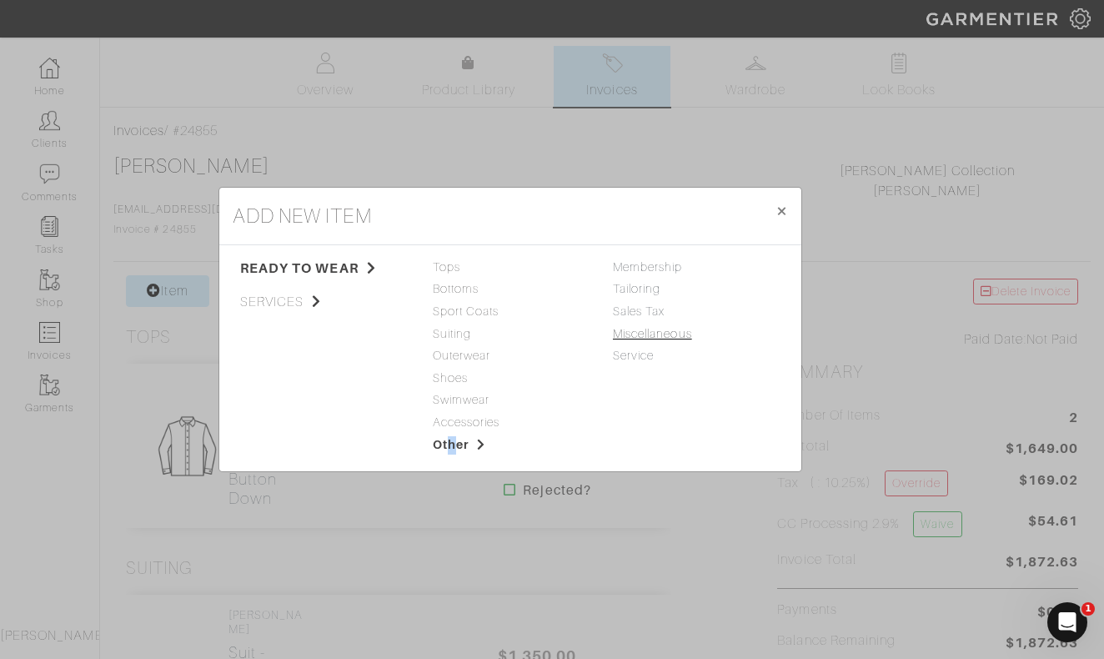
click at [657, 335] on link "Miscellaneous" at bounding box center [652, 333] width 79 height 13
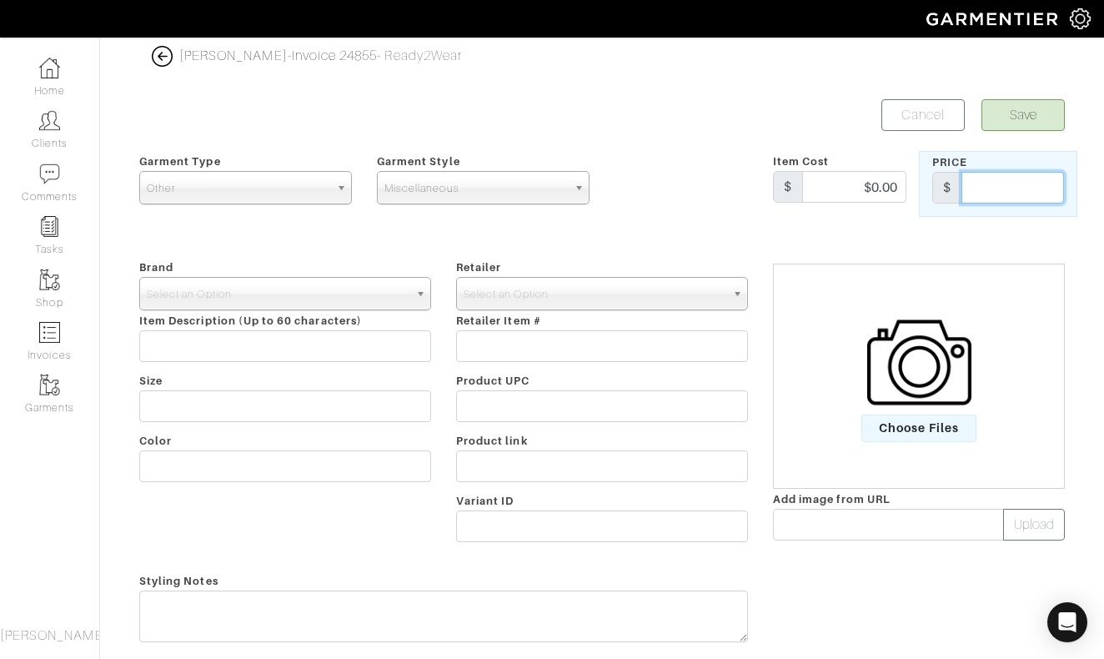
click at [1007, 193] on input "text" at bounding box center [1013, 188] width 103 height 32
type input "65"
drag, startPoint x: 853, startPoint y: 189, endPoint x: 944, endPoint y: 189, distance: 90.9
click at [942, 189] on div "Garment Type Tops Bottoms Sport Coats Suiting Outerwear Shoes Swimwear Accessor…" at bounding box center [602, 184] width 951 height 66
type input "95"
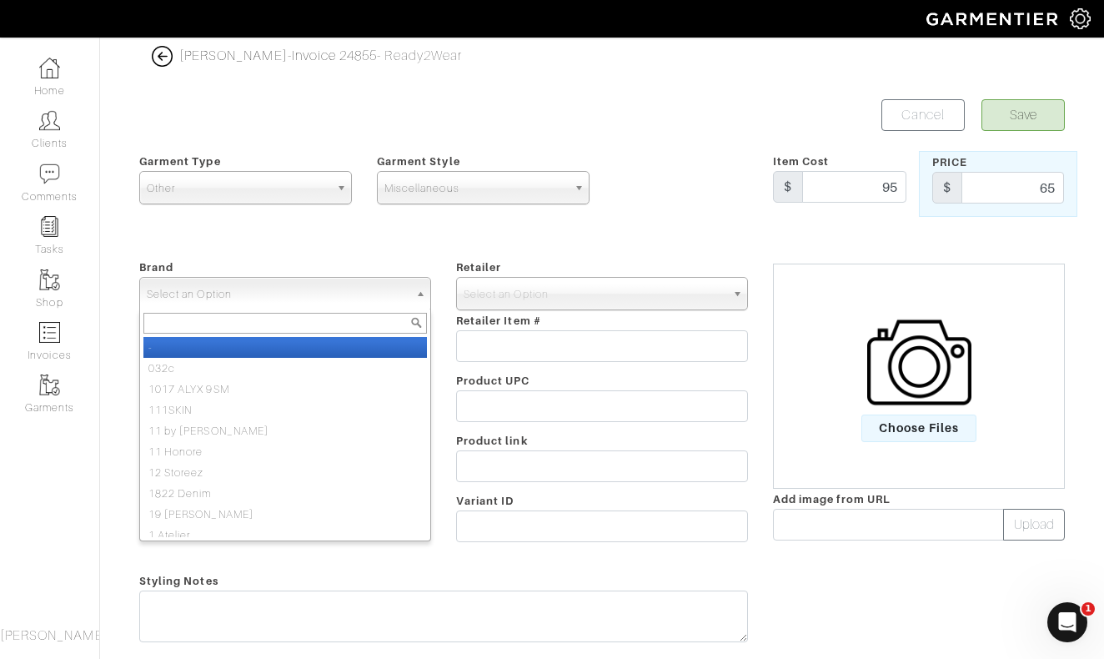
click at [319, 301] on span "Select an Option" at bounding box center [278, 294] width 262 height 33
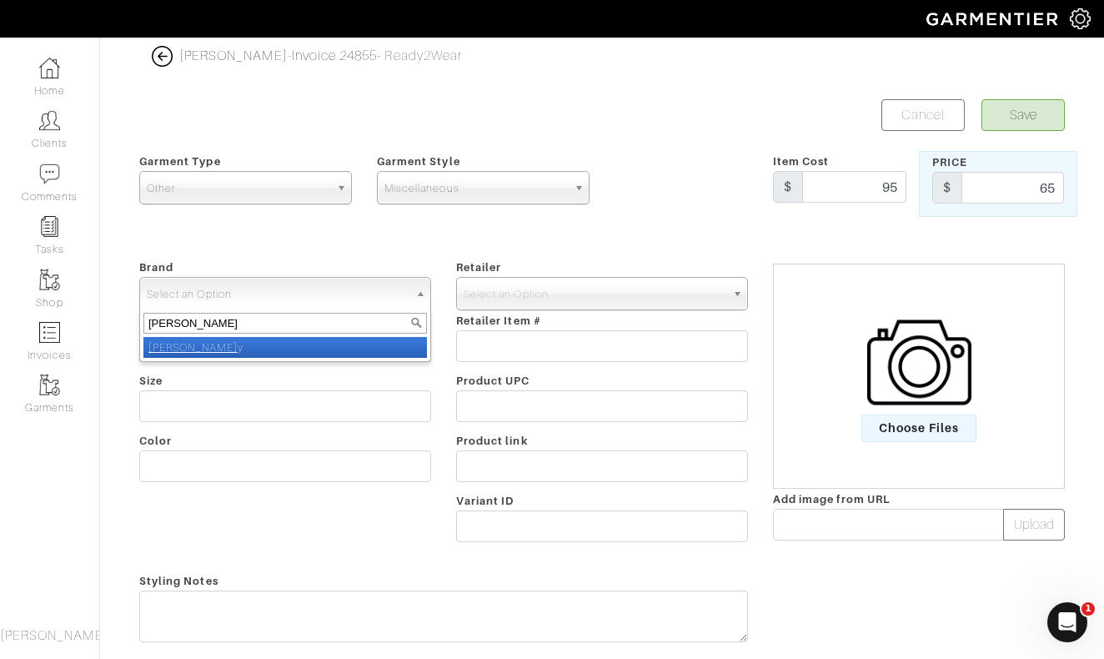
type input "nick roy"
select select "[PERSON_NAME]"
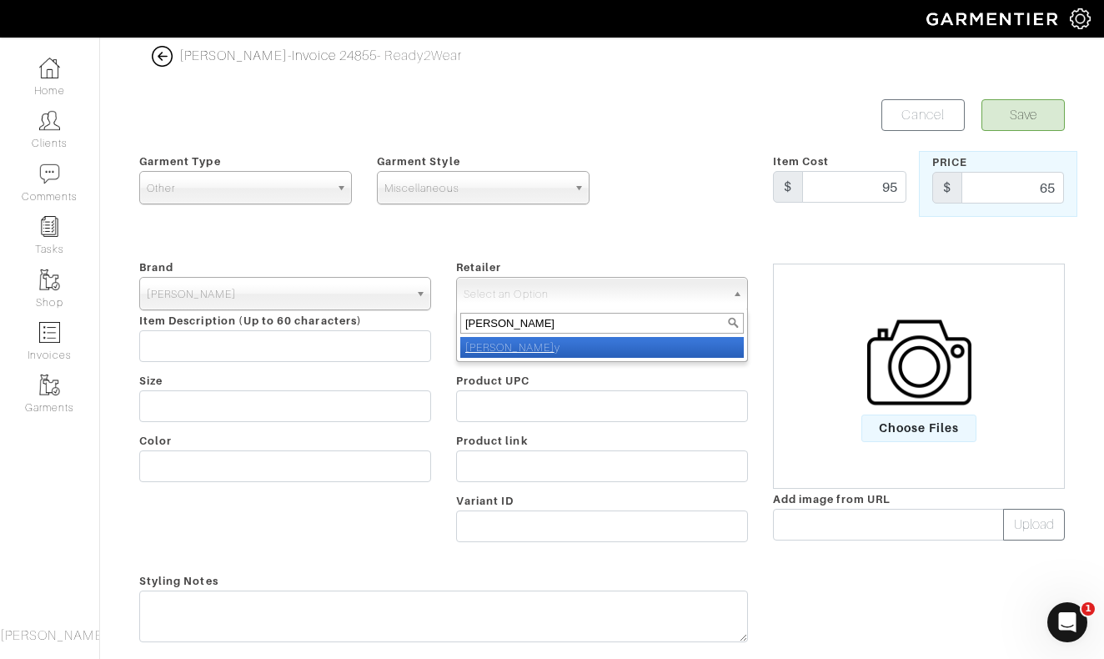
type input "nick roy"
select select "5031"
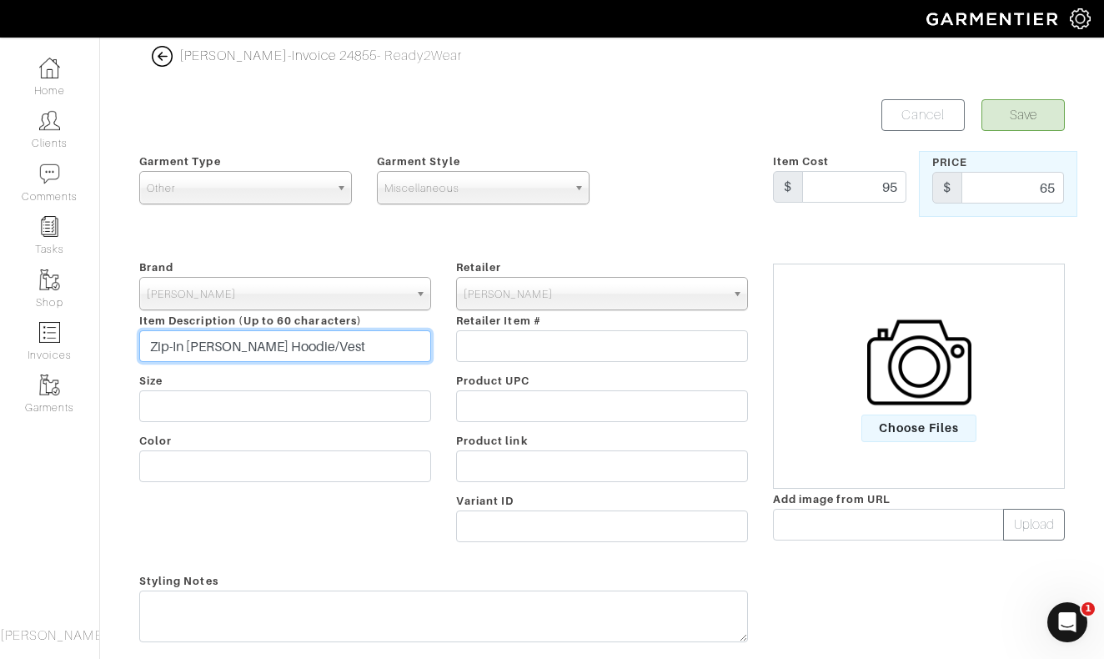
type input "Zip-In [PERSON_NAME] Hoodie/Vest"
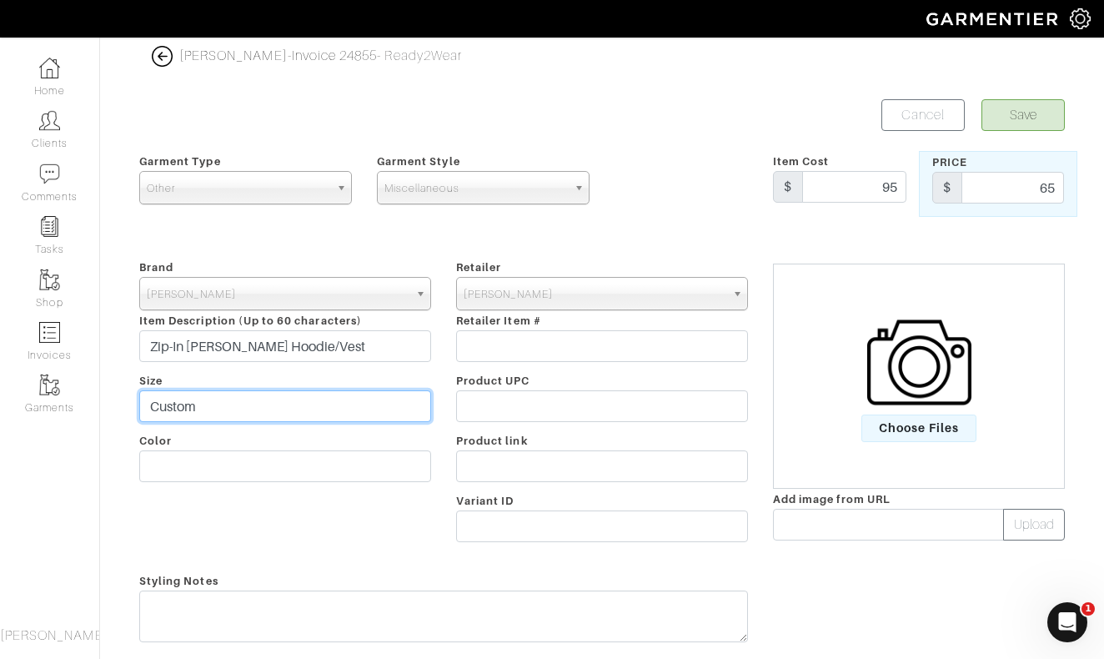
type input "Custom"
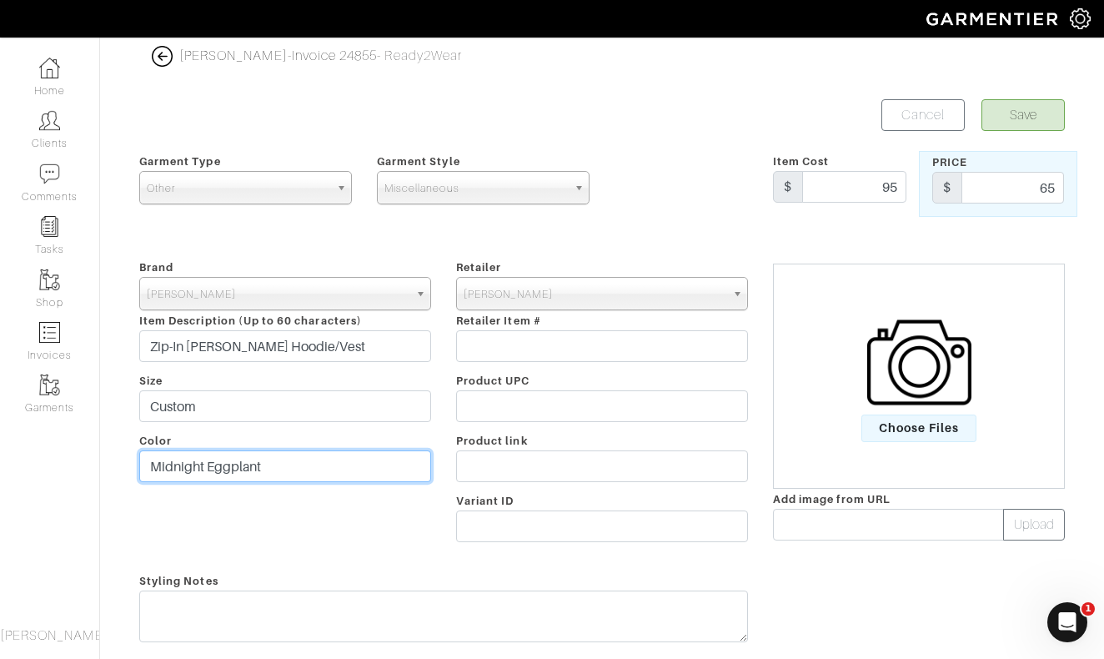
type input "Midnight Eggplant"
click at [1044, 123] on button "Save" at bounding box center [1023, 115] width 83 height 32
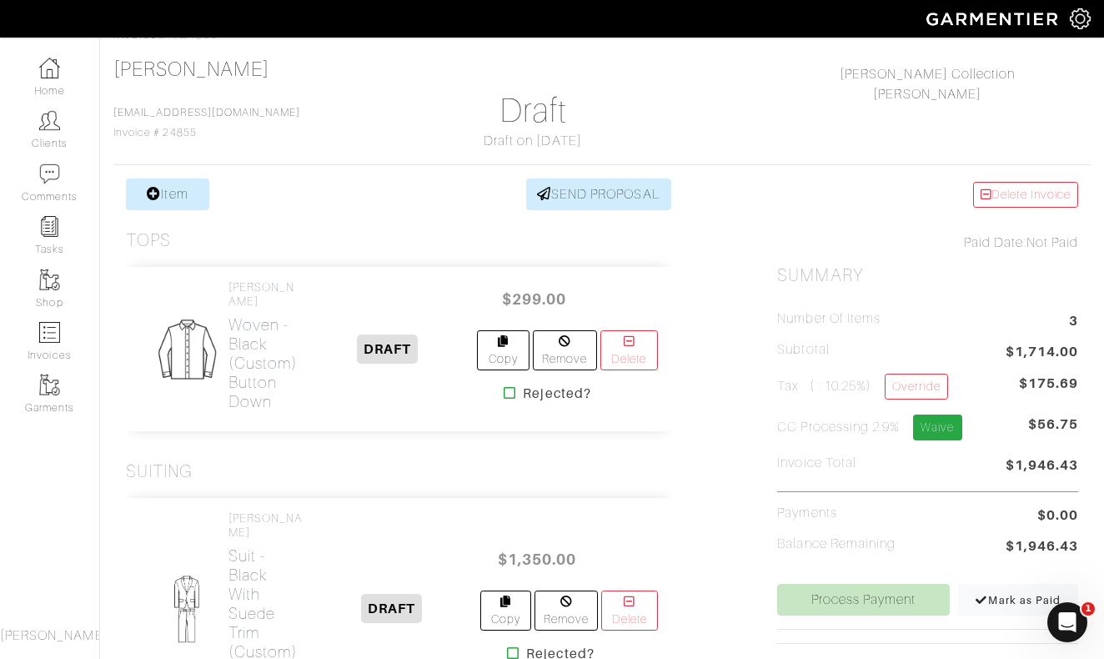
click at [935, 424] on link "Waive" at bounding box center [937, 428] width 48 height 26
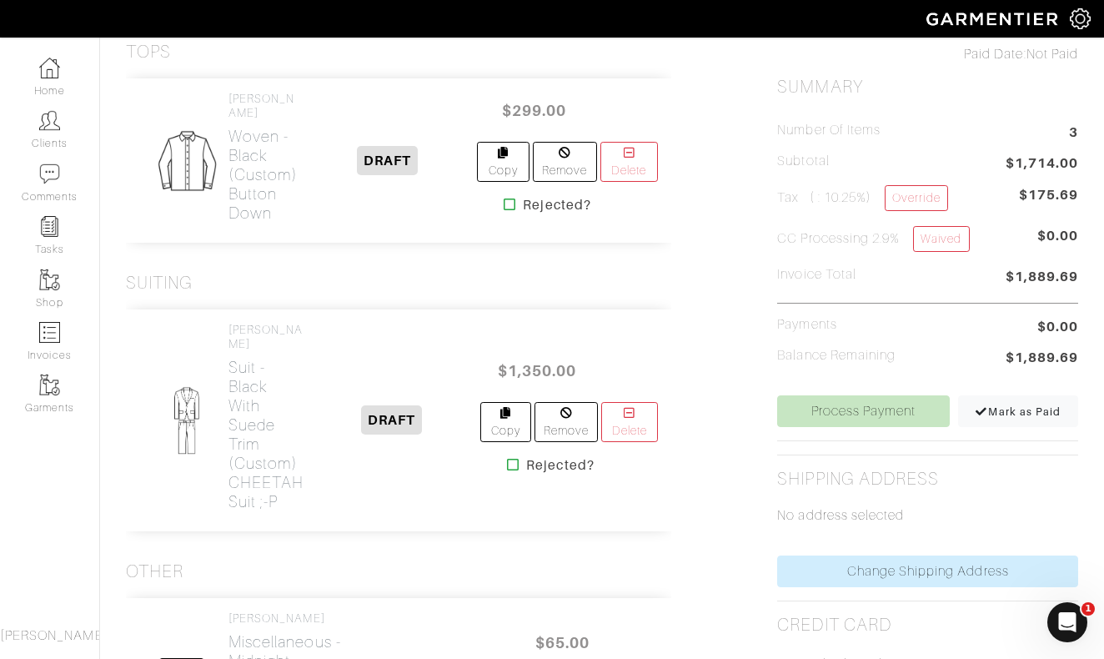
scroll to position [287, 0]
click at [240, 365] on h2 "Suit - Black With Suede Trim (Custom) CHEETAH Suit ;-P" at bounding box center [266, 432] width 75 height 153
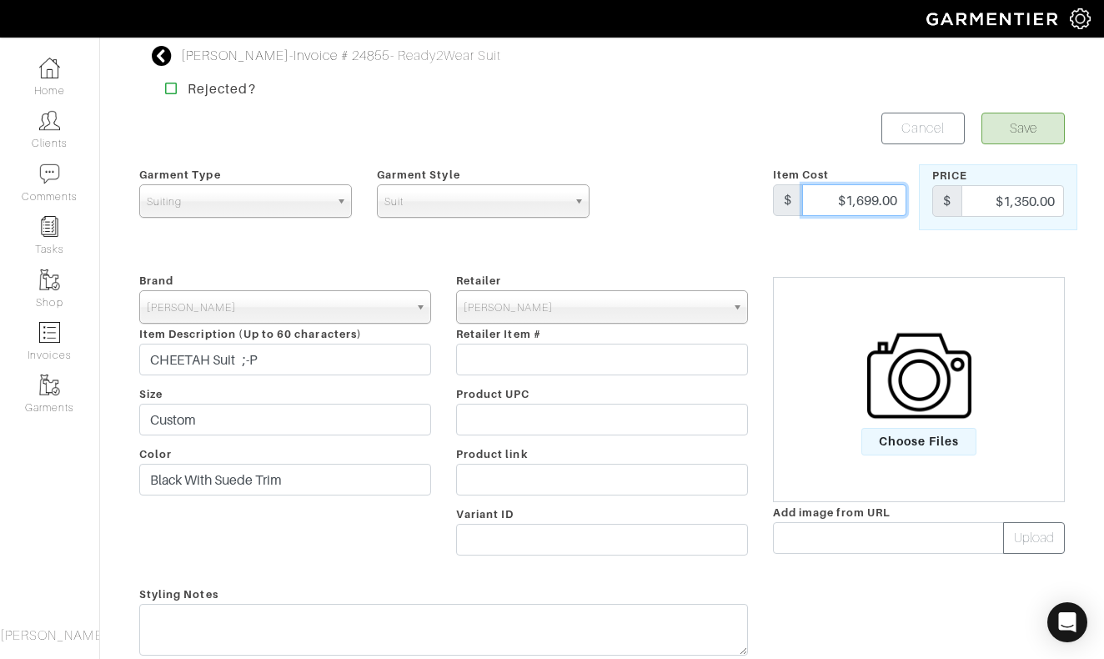
click at [871, 199] on input "$1,699.00" at bounding box center [855, 200] width 104 height 32
type input "$1,649.00"
click at [1020, 129] on button "Save" at bounding box center [1023, 129] width 83 height 32
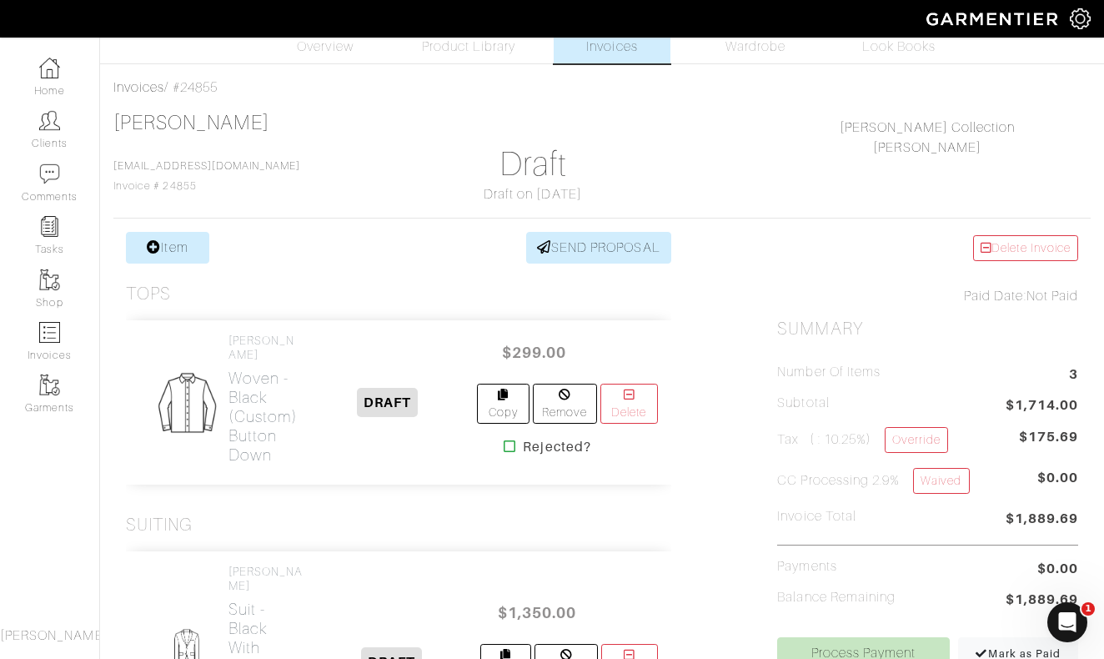
scroll to position [34, 0]
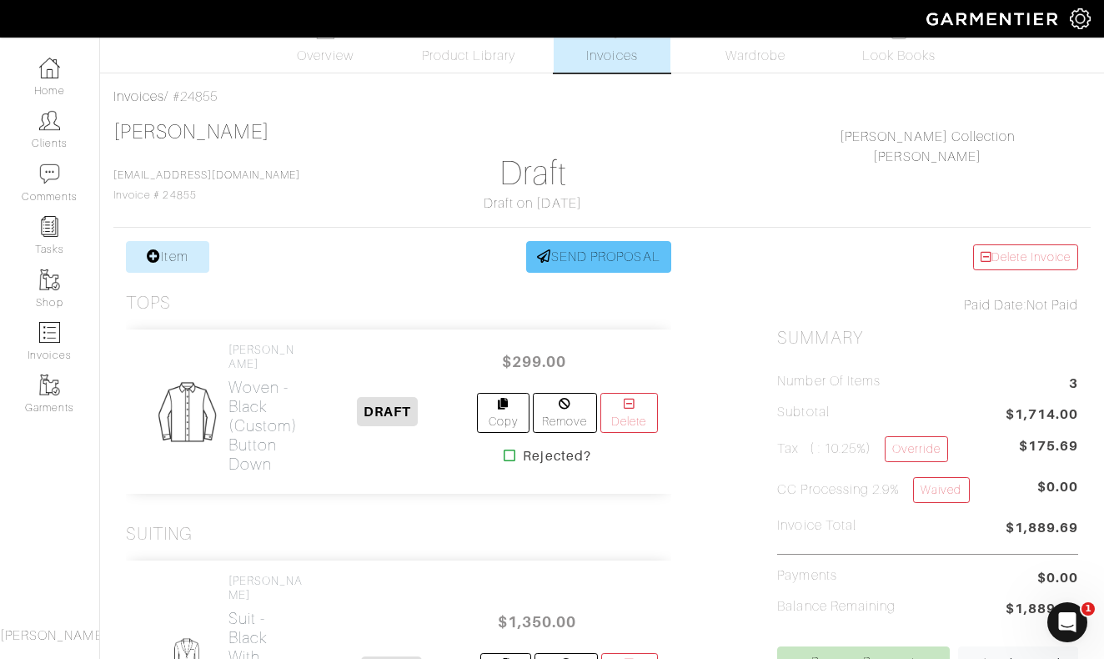
click at [616, 254] on link "SEND PROPOSAL" at bounding box center [598, 257] width 145 height 32
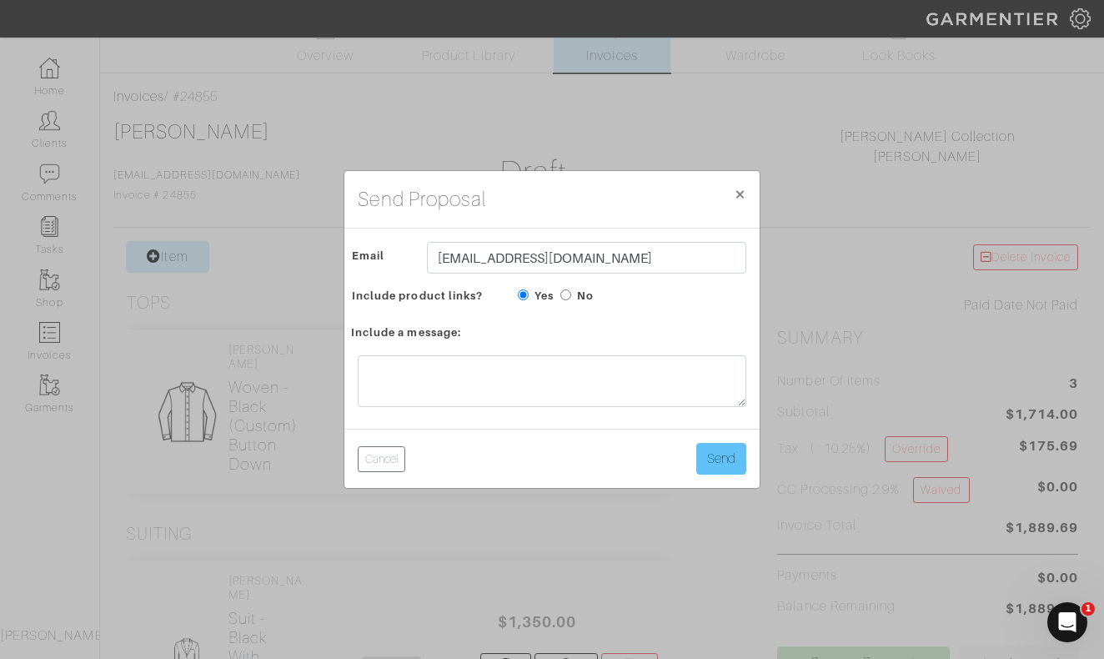
click at [722, 451] on button "Send" at bounding box center [722, 459] width 50 height 32
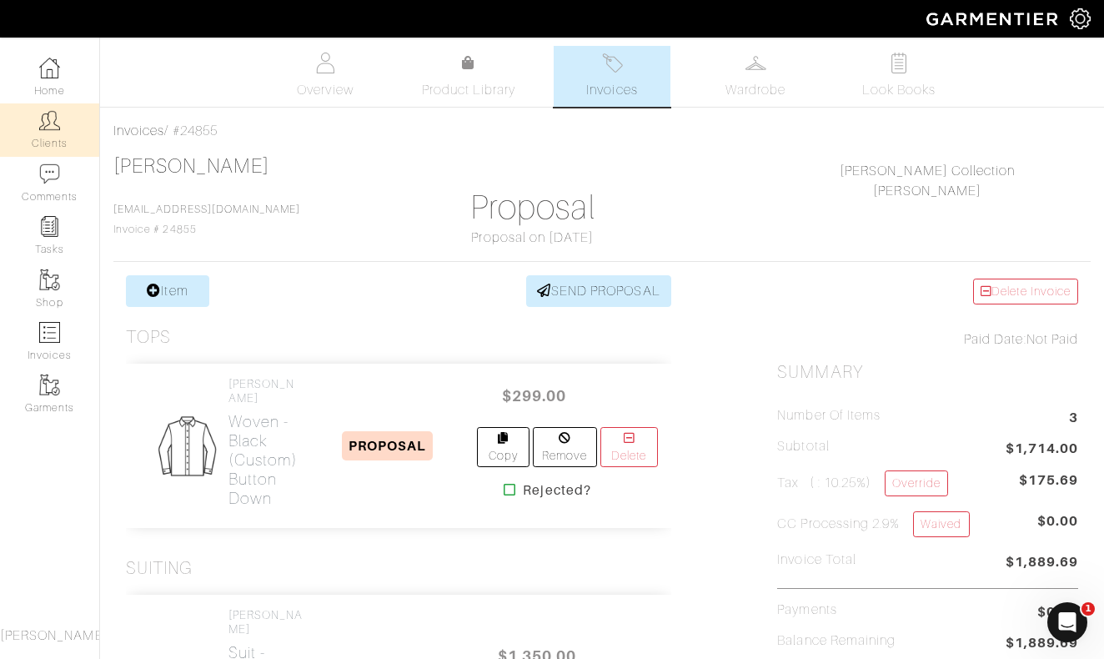
click at [56, 120] on img at bounding box center [49, 120] width 21 height 21
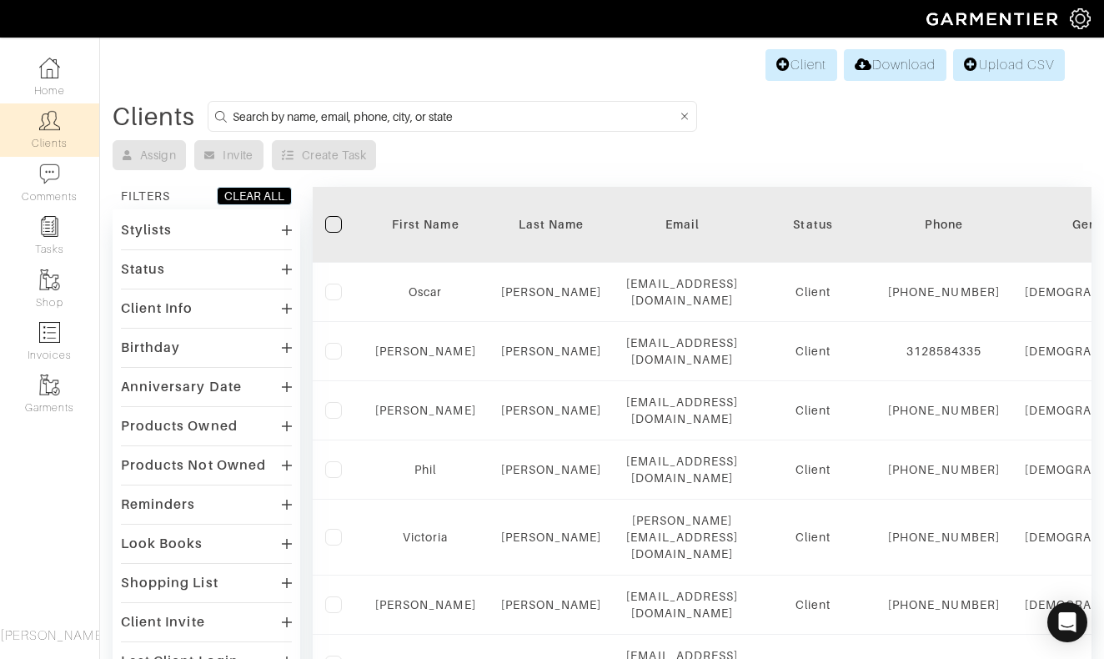
click at [387, 112] on input at bounding box center [455, 116] width 445 height 21
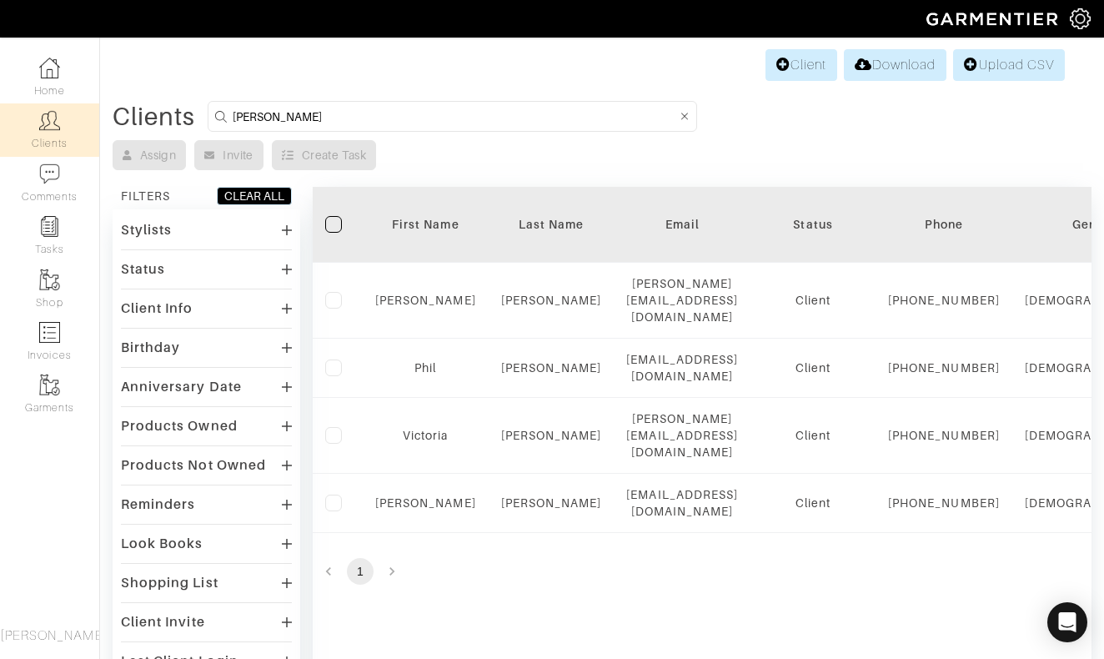
type input "Anderson"
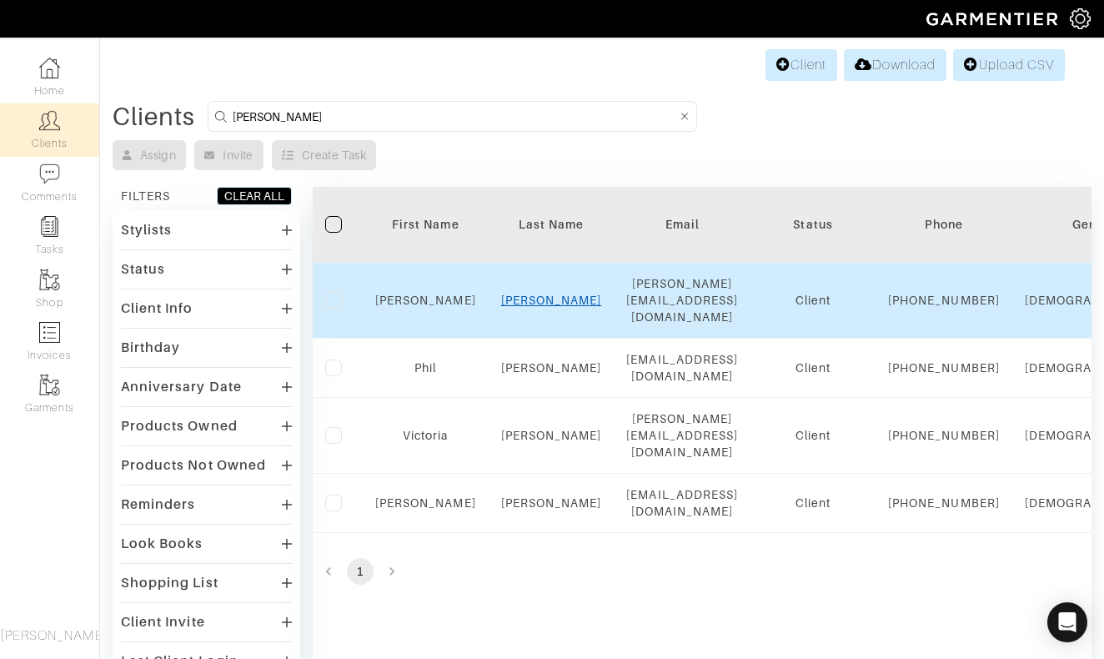
drag, startPoint x: 387, startPoint y: 112, endPoint x: 543, endPoint y: 306, distance: 249.2
click at [543, 306] on link "Santos" at bounding box center [551, 300] width 101 height 13
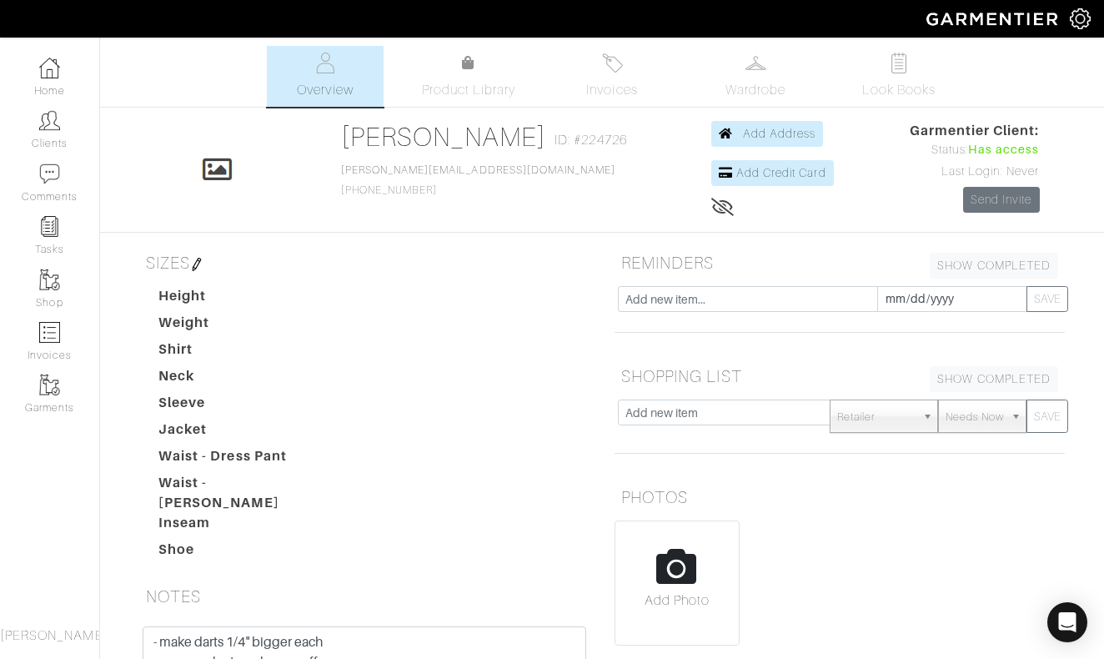
scroll to position [13, 0]
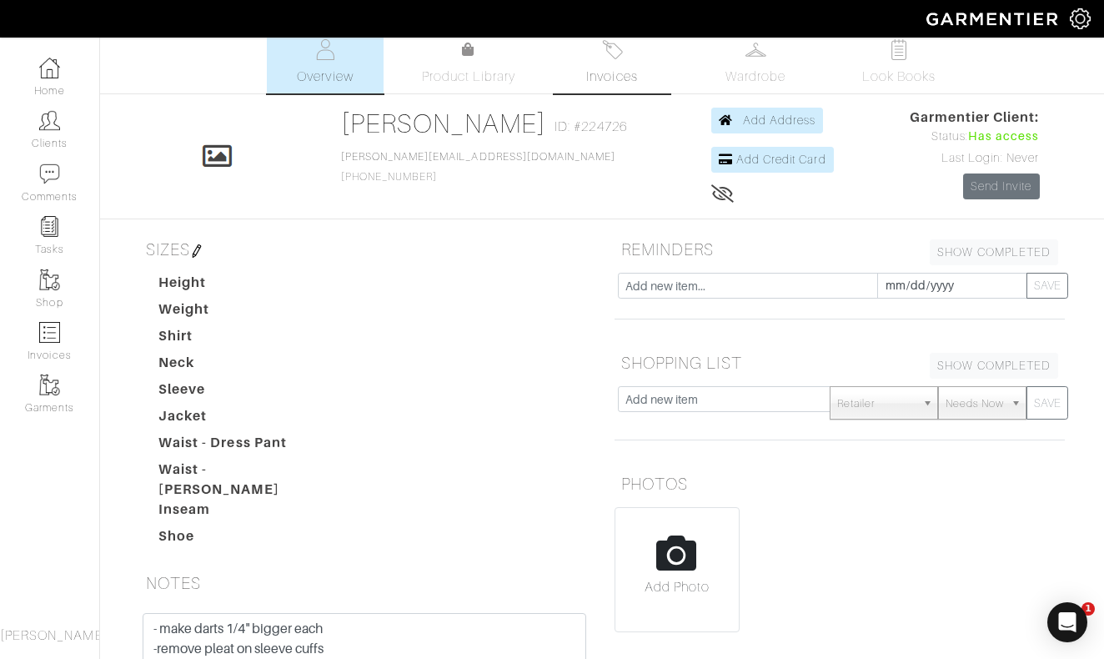
click at [617, 51] on img at bounding box center [612, 49] width 21 height 21
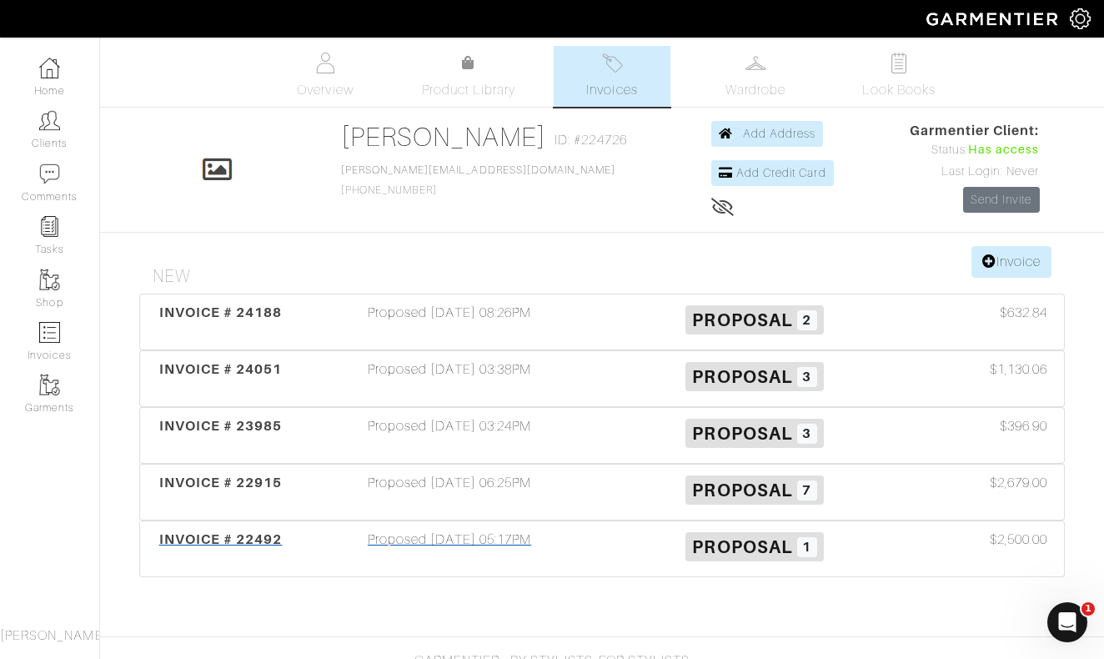
click at [480, 540] on div "Proposed [DATE] 05:17PM" at bounding box center [449, 549] width 305 height 38
click at [430, 488] on div "Proposed [DATE] 06:25PM" at bounding box center [449, 492] width 305 height 38
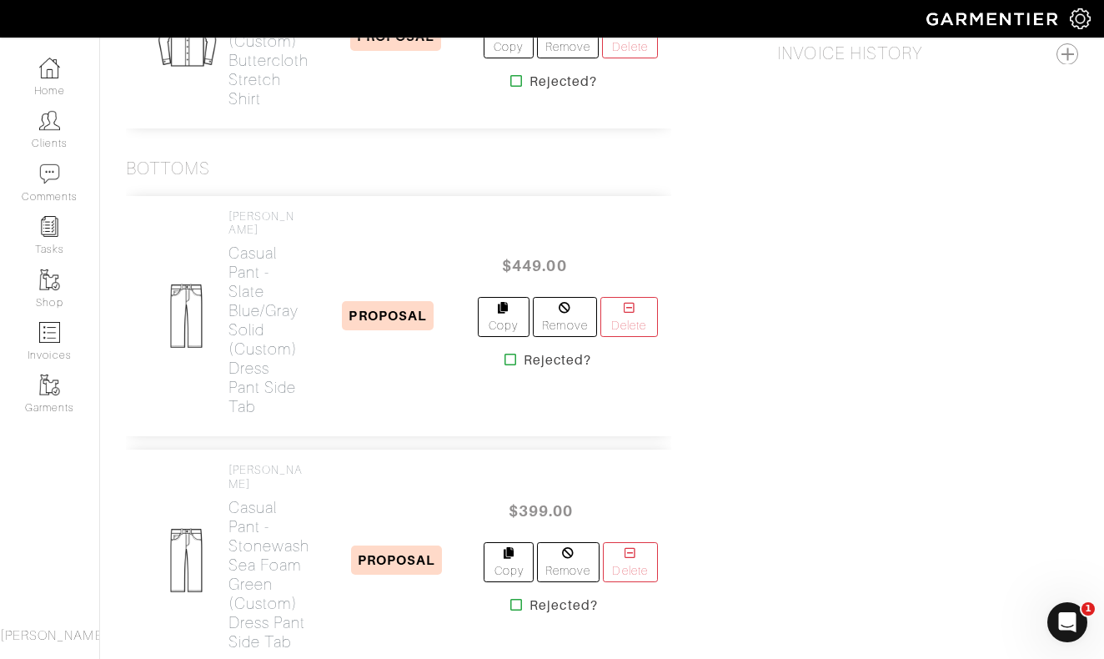
scroll to position [1008, 0]
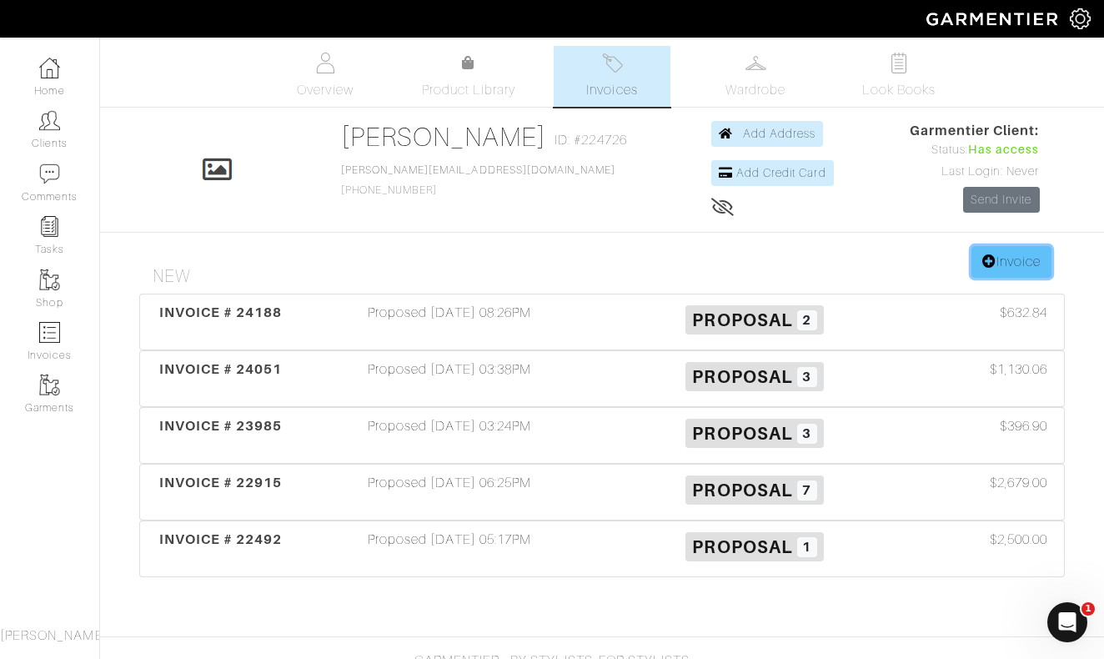
click at [983, 259] on icon at bounding box center [990, 260] width 14 height 13
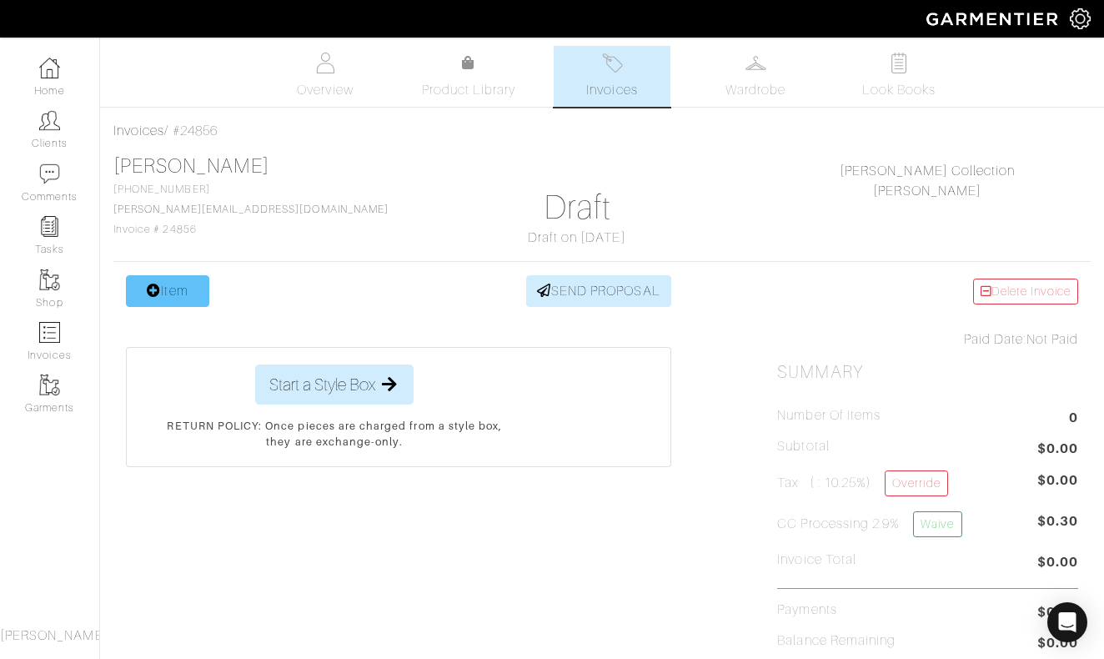
click at [172, 285] on link "Item" at bounding box center [167, 291] width 83 height 32
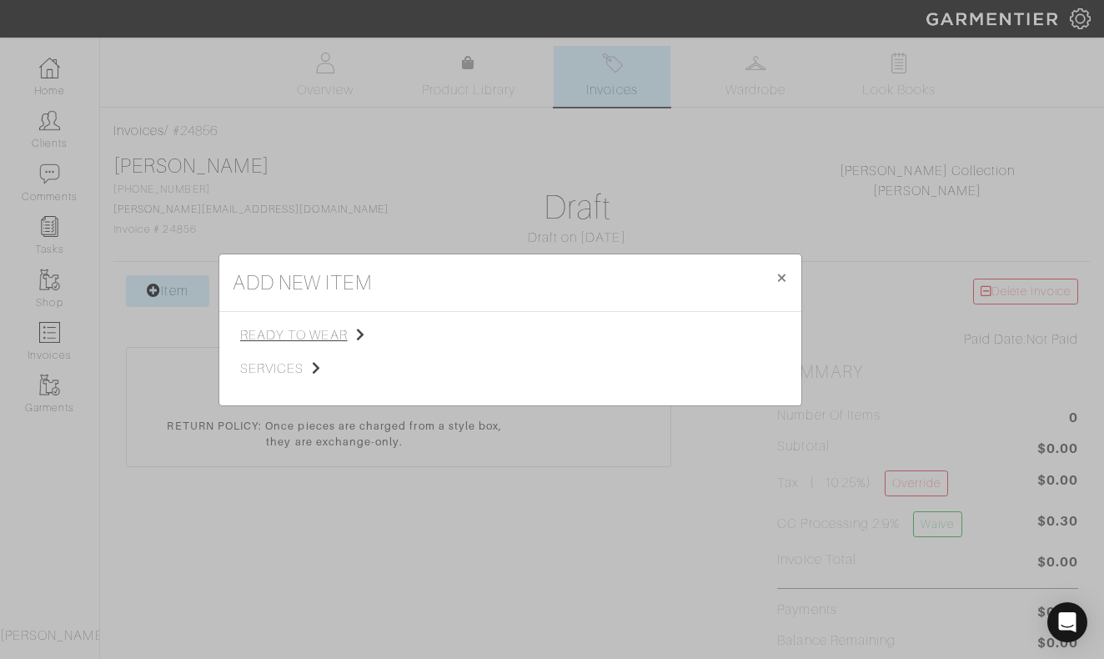
click at [319, 341] on span "ready to wear" at bounding box center [324, 335] width 168 height 20
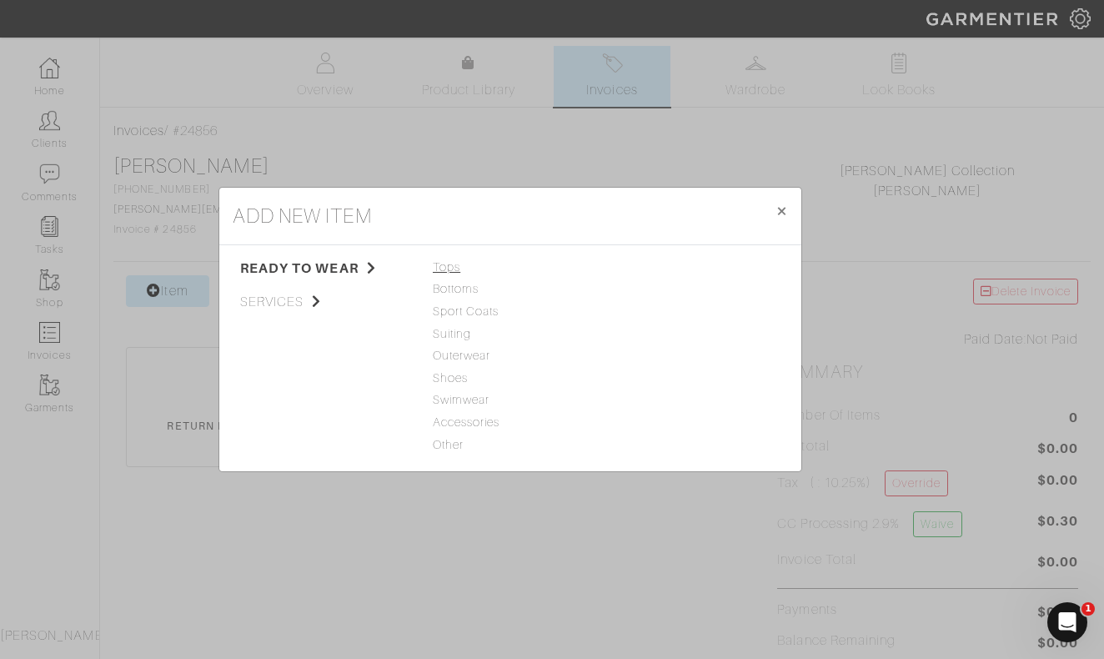
click at [450, 268] on span "Tops" at bounding box center [510, 268] width 155 height 18
click at [635, 311] on link "Woven" at bounding box center [632, 310] width 39 height 13
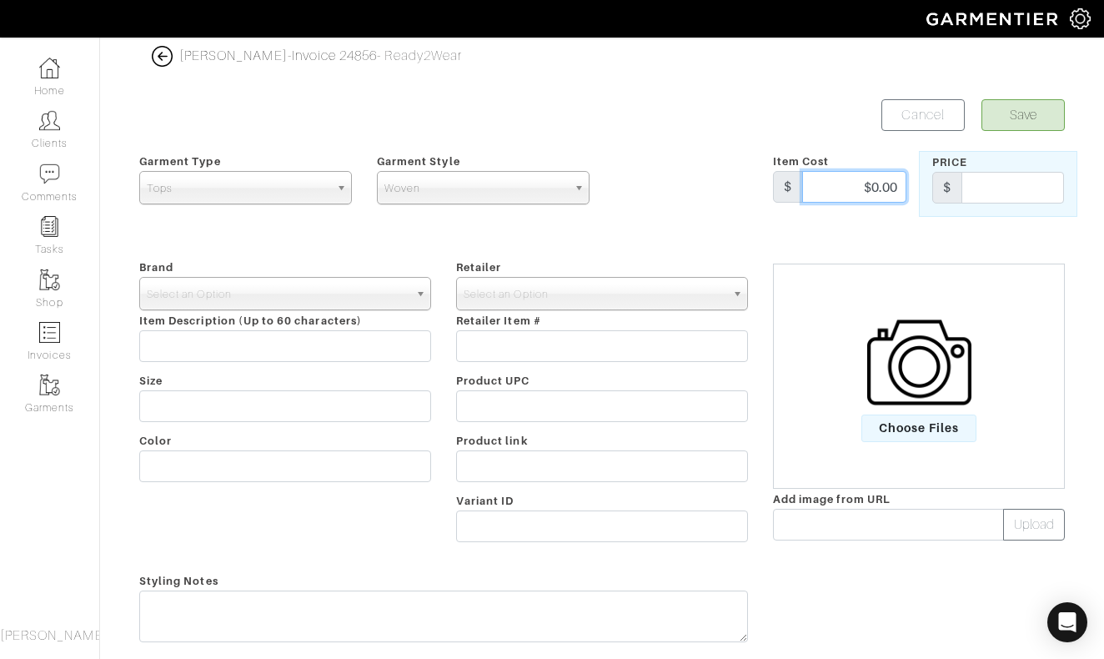
drag, startPoint x: 857, startPoint y: 189, endPoint x: 892, endPoint y: 189, distance: 35.0
click at [891, 189] on input "$0.00" at bounding box center [855, 187] width 104 height 32
type input "349"
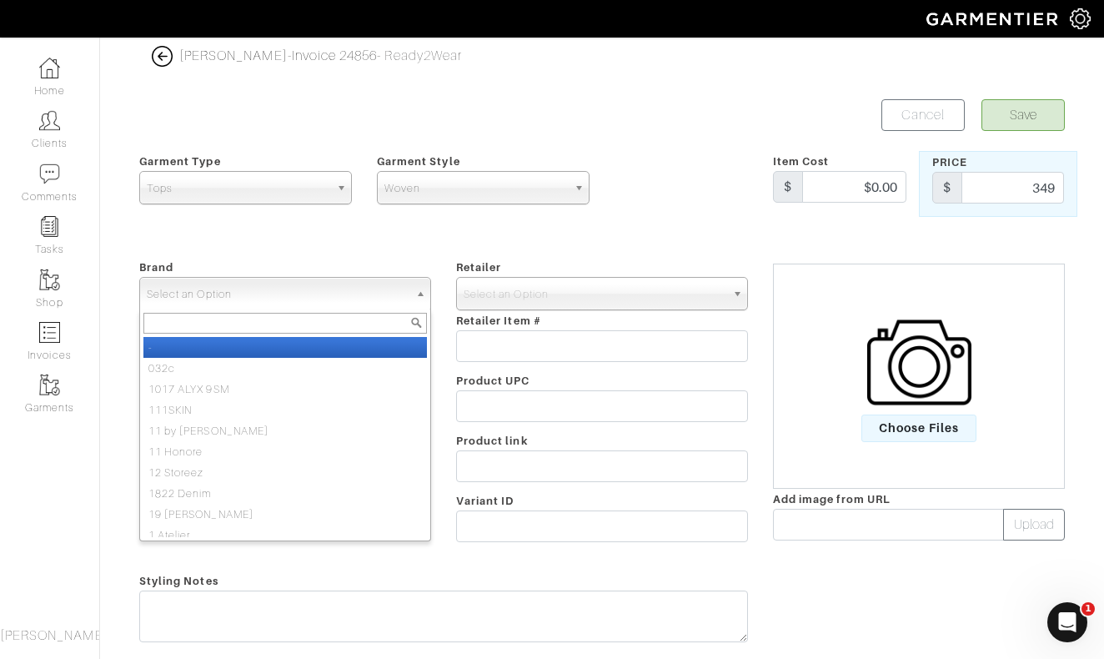
click at [356, 293] on span "Select an Option" at bounding box center [278, 294] width 262 height 33
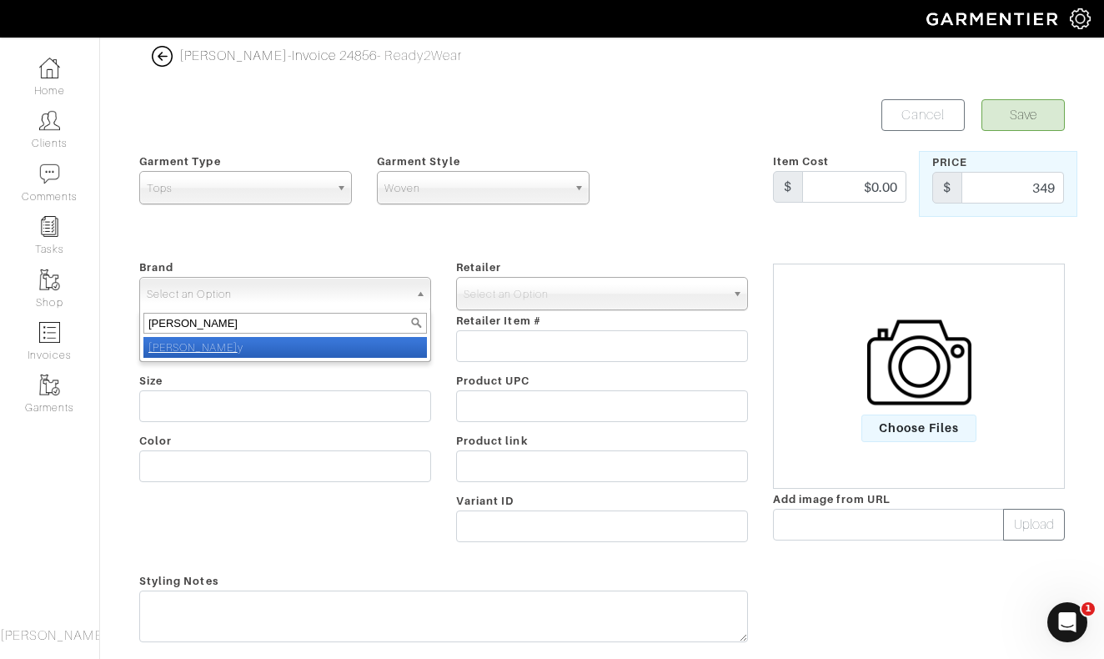
type input "nick roy"
select select "[PERSON_NAME]"
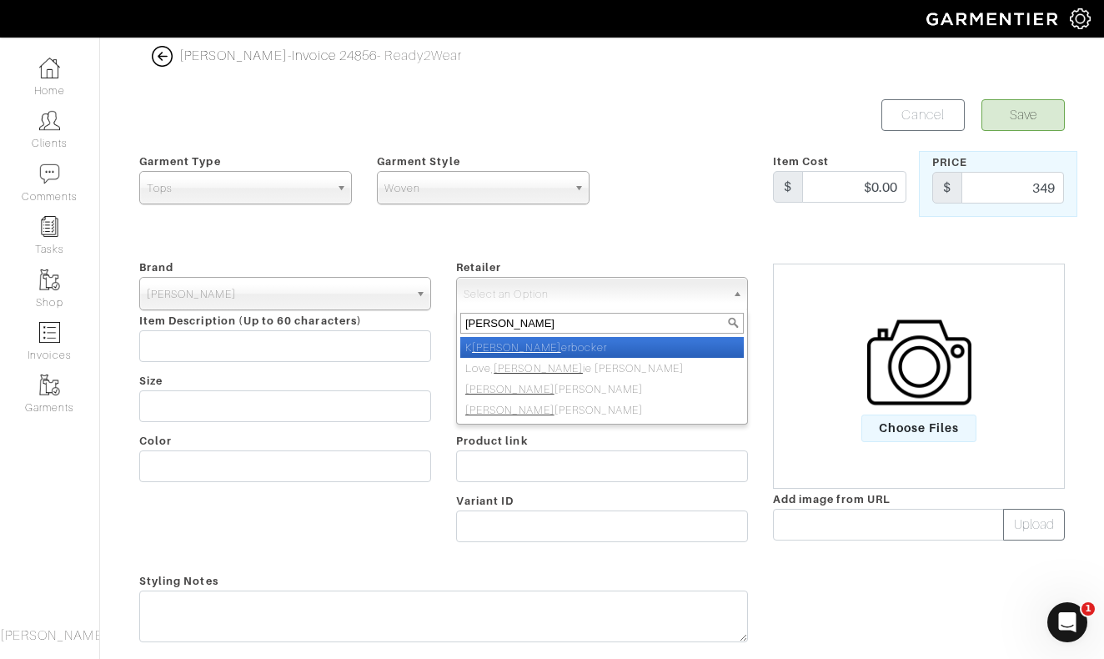
type input "nick roy"
select select "5031"
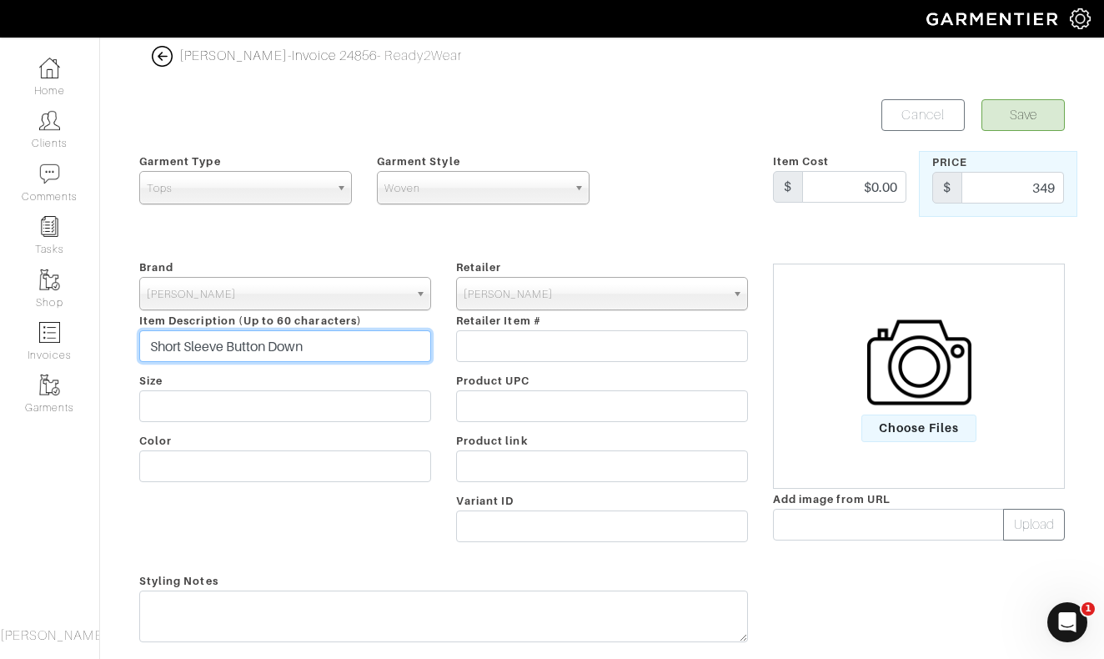
drag, startPoint x: 324, startPoint y: 356, endPoint x: 149, endPoint y: 350, distance: 174.4
click at [149, 350] on input "Short Sleeve Button Down" at bounding box center [285, 346] width 292 height 32
type input "Short Sleeve Button Down"
click at [184, 426] on div "Brand - 032c 1017 ALYX 9SM 111SKIN 11 by Boris Bidjan Saberi 11 Honore 12 Store…" at bounding box center [285, 404] width 317 height 294
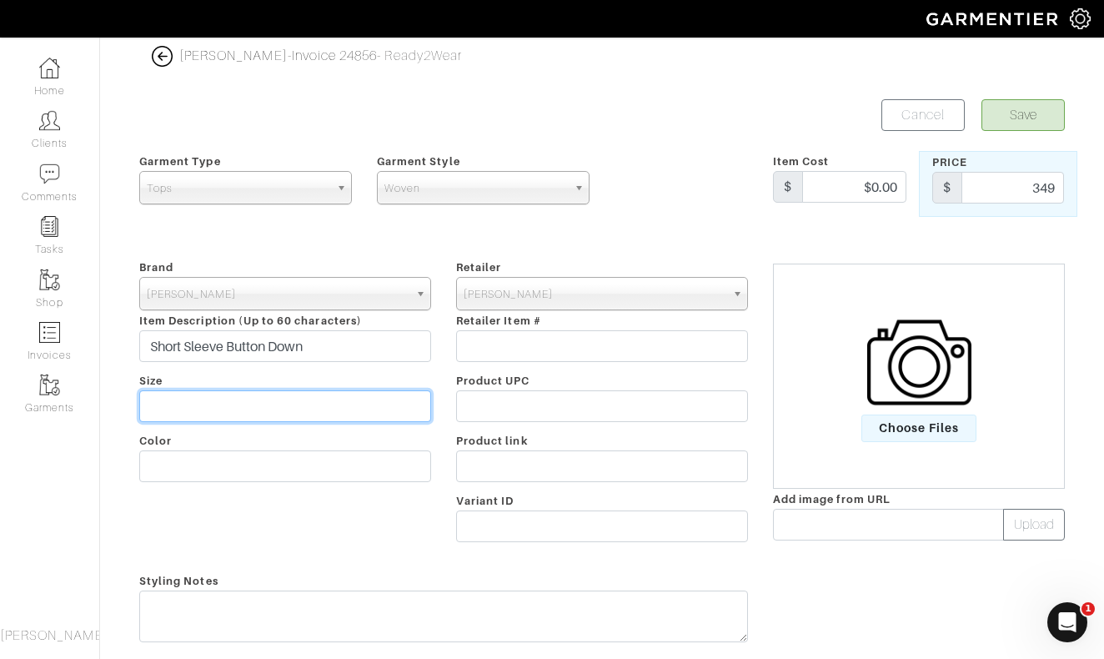
click at [196, 410] on input "text" at bounding box center [285, 406] width 292 height 32
type input "Custom"
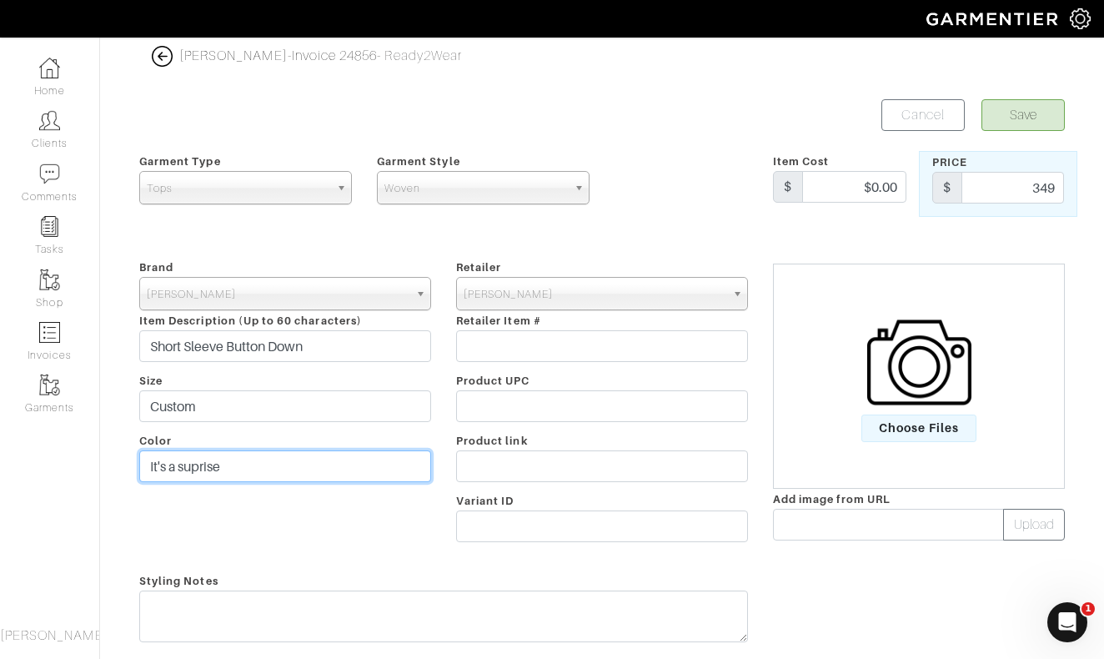
type input "It's a surprise"
drag, startPoint x: 196, startPoint y: 410, endPoint x: 1022, endPoint y: 123, distance: 874.0
click at [1022, 123] on button "Save" at bounding box center [1023, 115] width 83 height 32
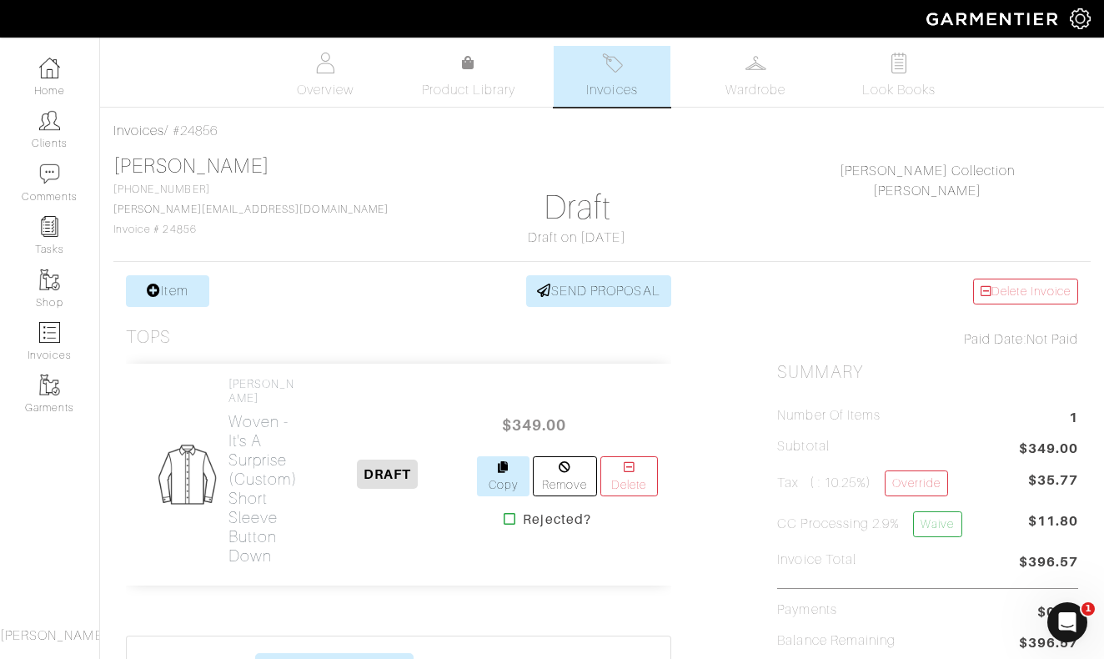
click at [499, 464] on link "Copy" at bounding box center [503, 476] width 52 height 40
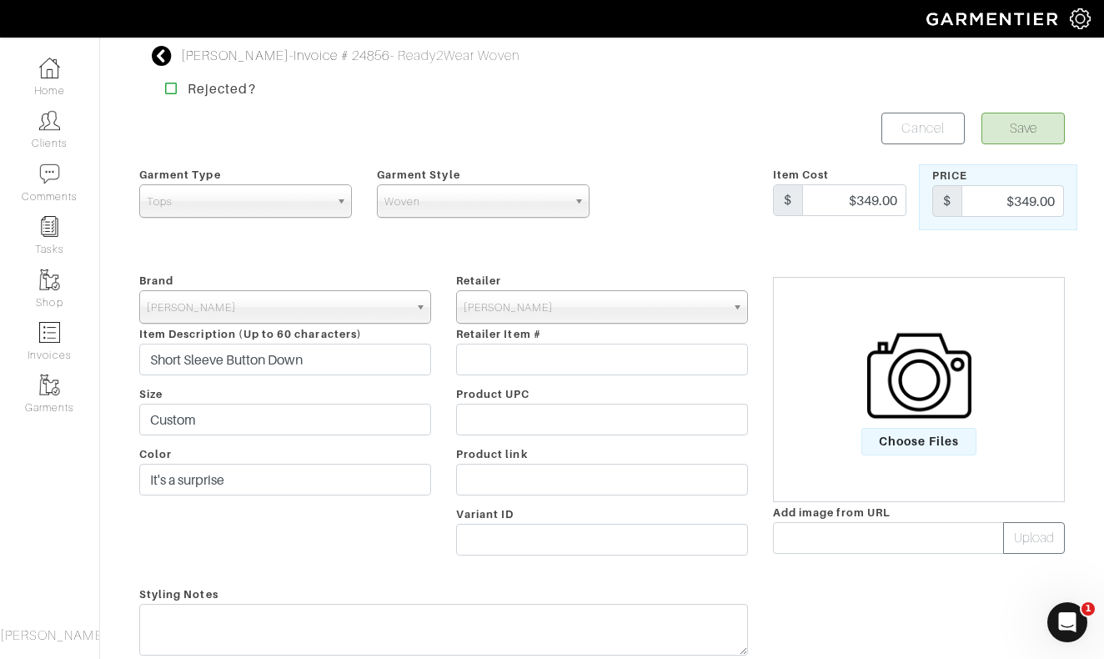
click at [1027, 134] on button "Save" at bounding box center [1023, 129] width 83 height 32
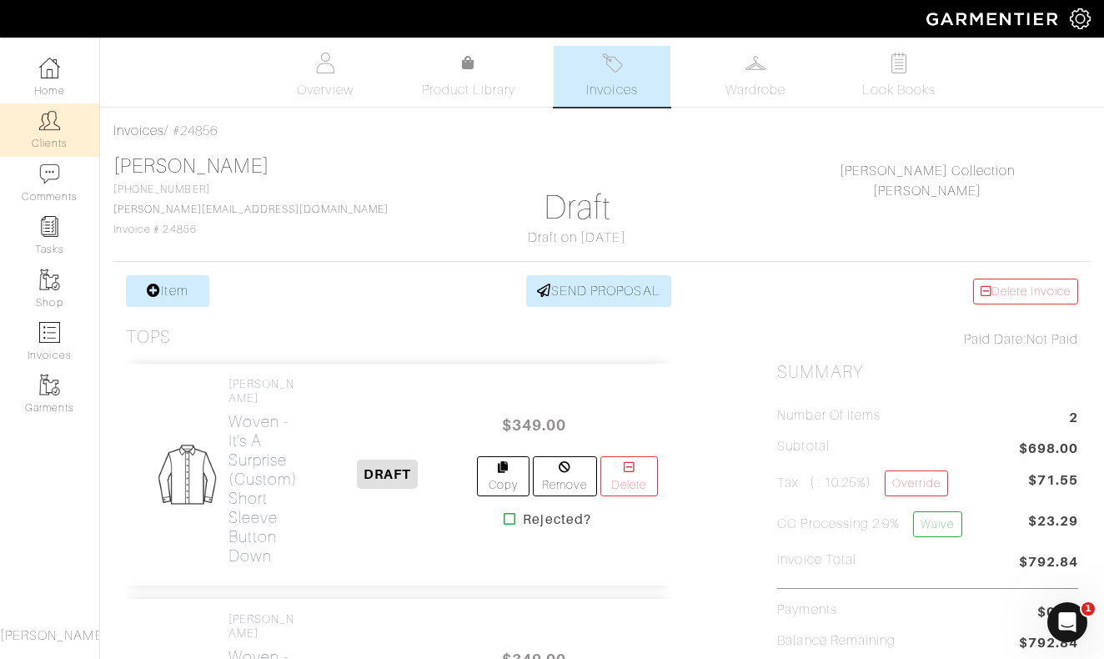
click at [54, 124] on img at bounding box center [49, 120] width 21 height 21
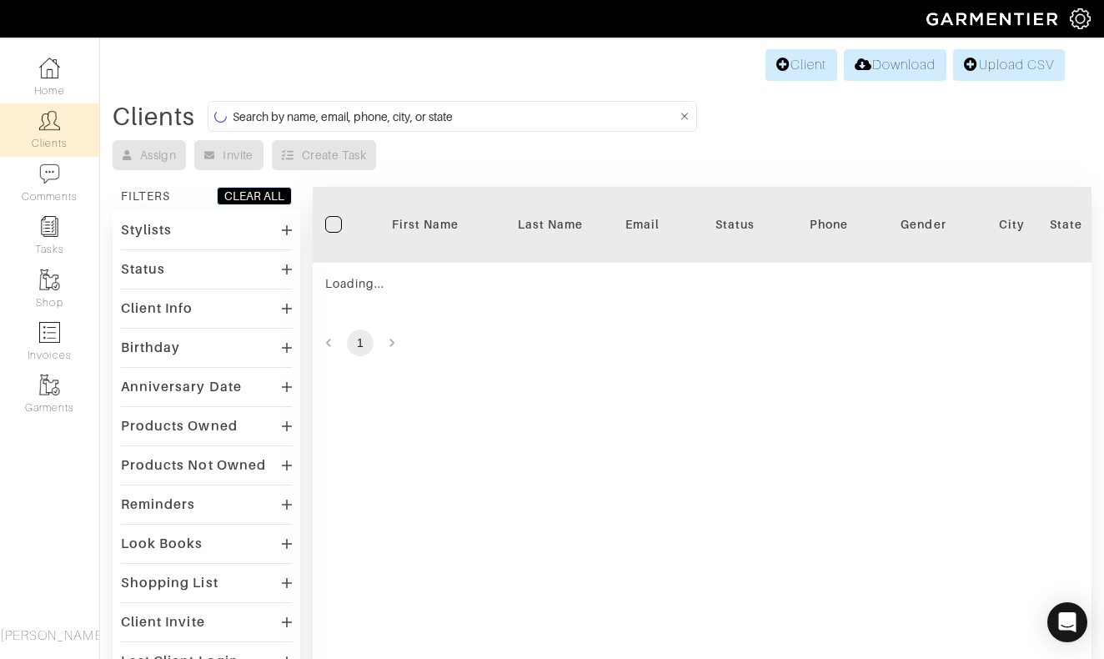
click at [418, 111] on input at bounding box center [455, 116] width 445 height 21
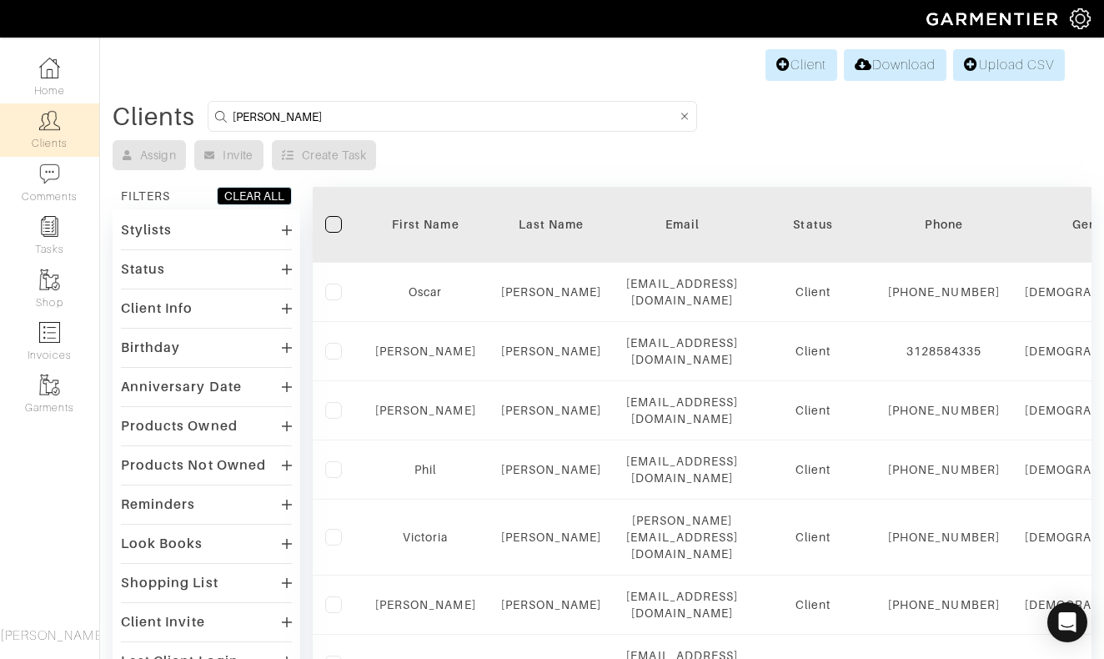
type input "clint"
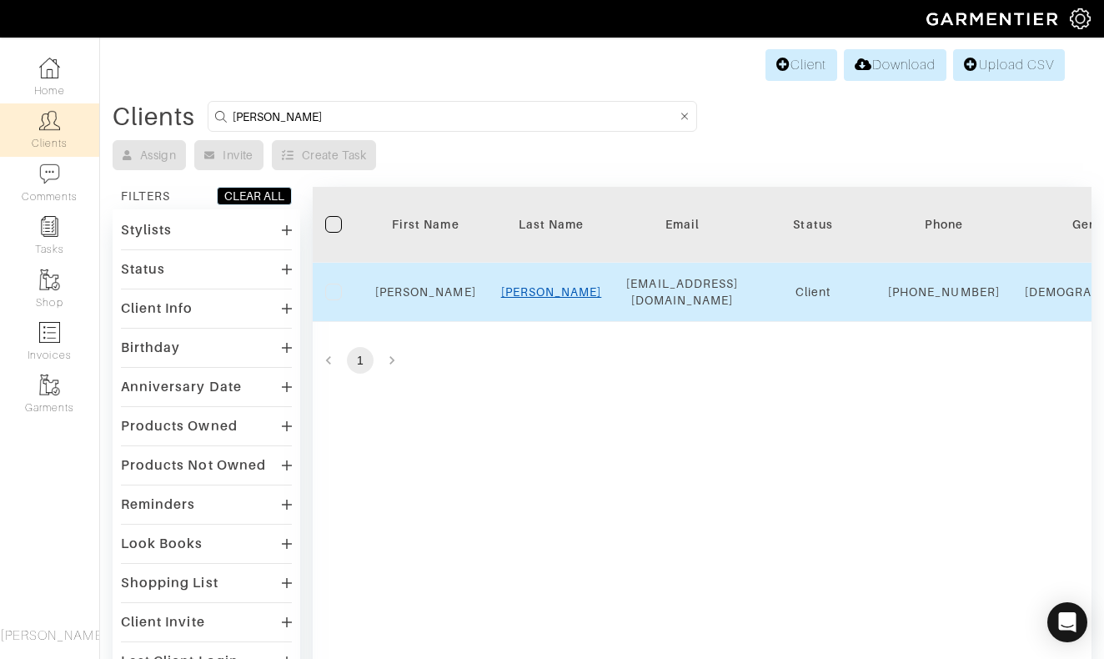
click at [554, 299] on link "Darby" at bounding box center [551, 291] width 101 height 13
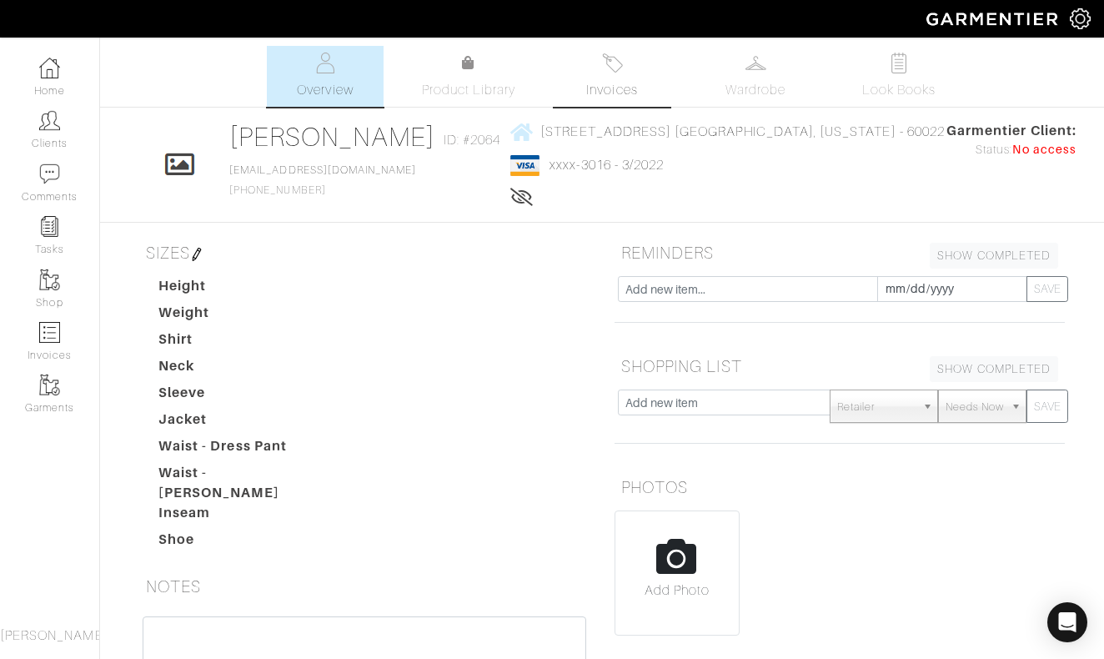
click at [612, 72] on img at bounding box center [612, 63] width 21 height 21
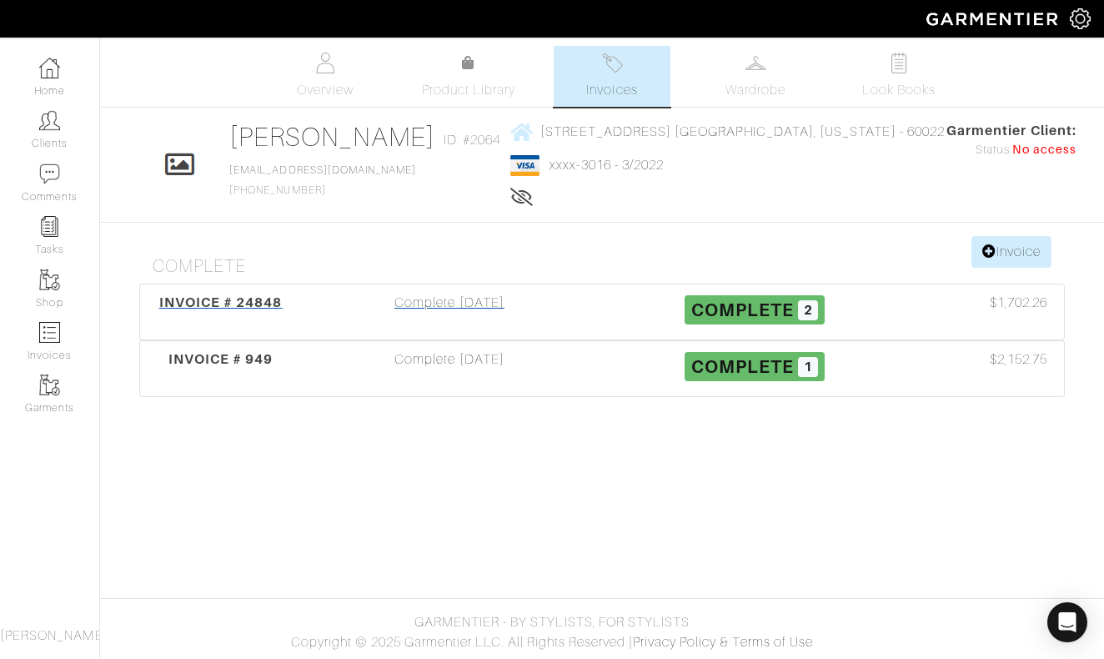
click at [486, 300] on div "Complete 10/10/25" at bounding box center [449, 312] width 305 height 38
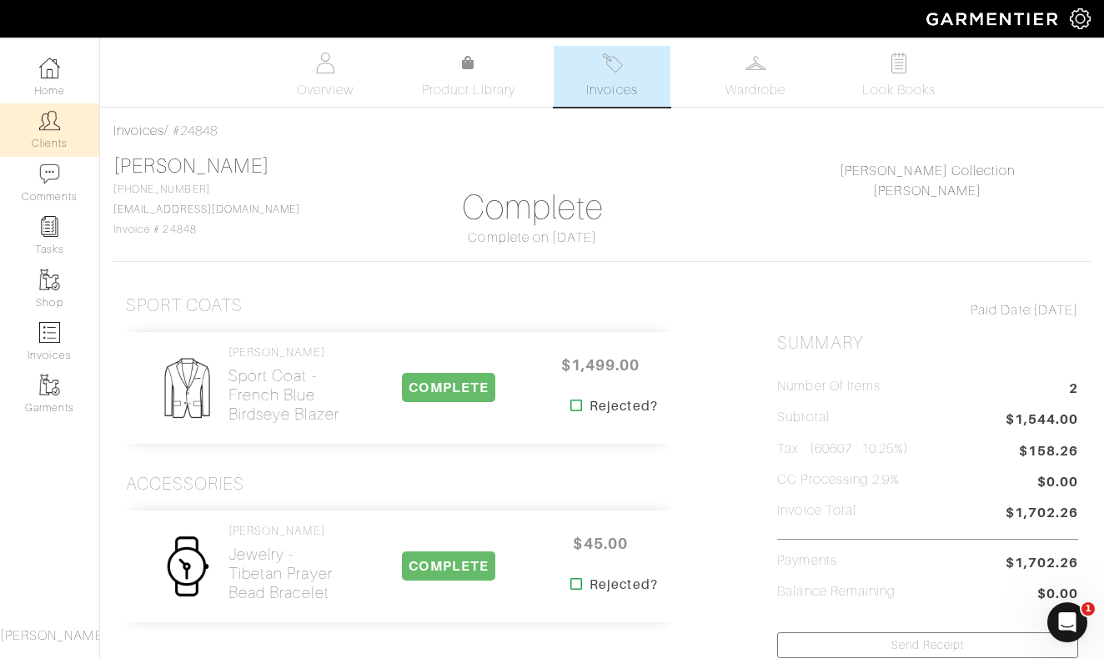
click at [48, 119] on img at bounding box center [49, 120] width 21 height 21
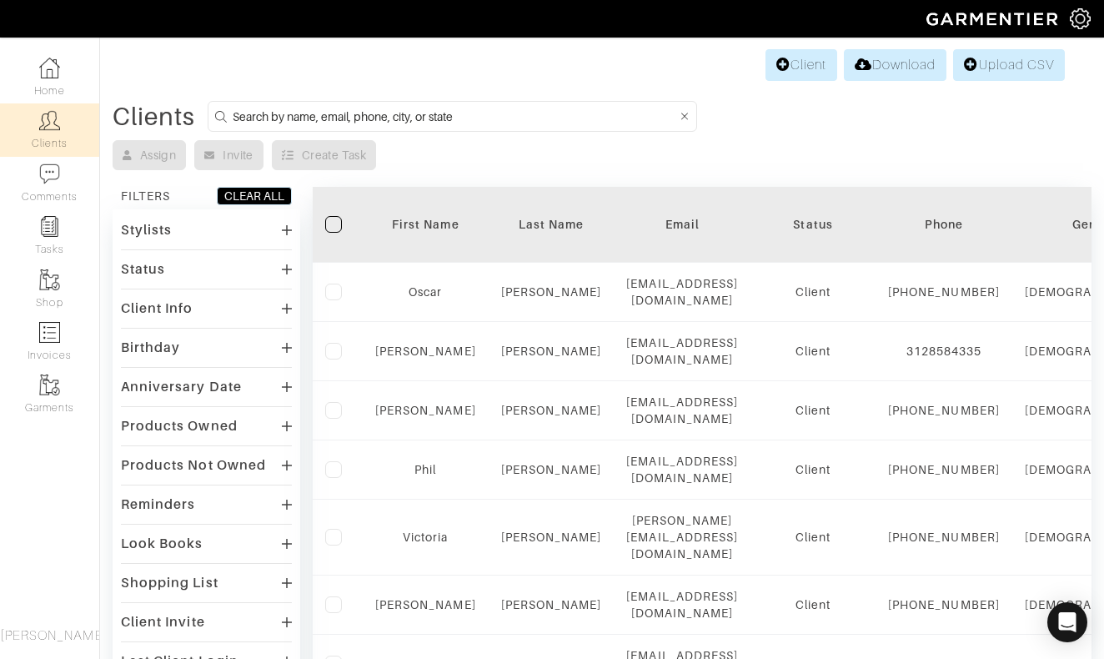
click at [465, 118] on input at bounding box center [455, 116] width 445 height 21
type input "karlson"
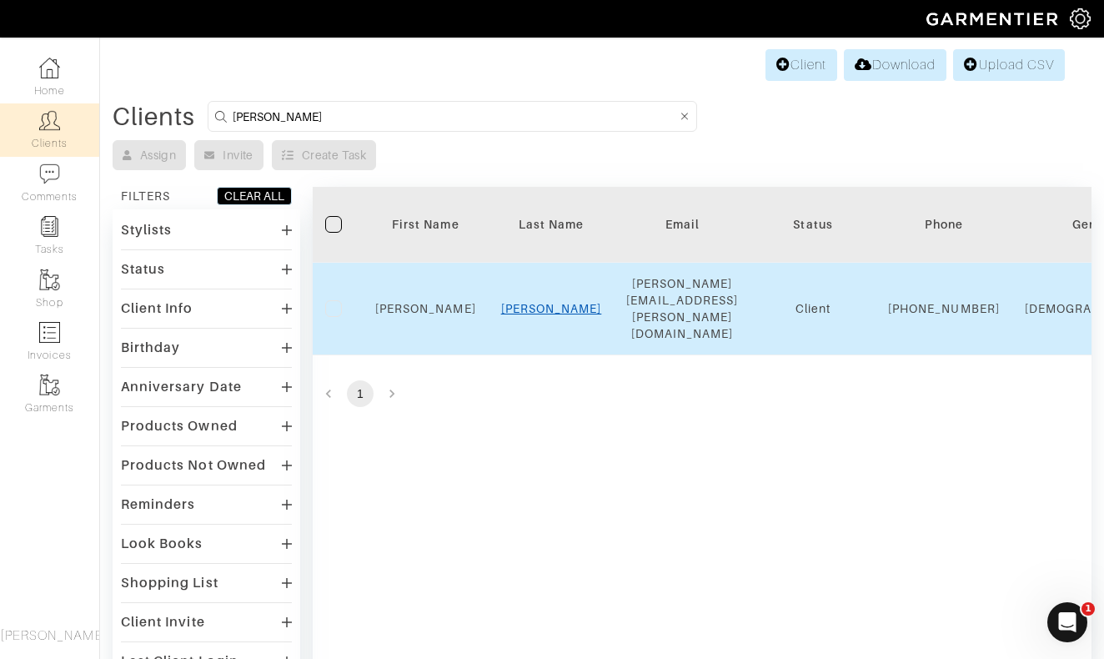
click at [555, 305] on link "Karlson" at bounding box center [551, 308] width 101 height 13
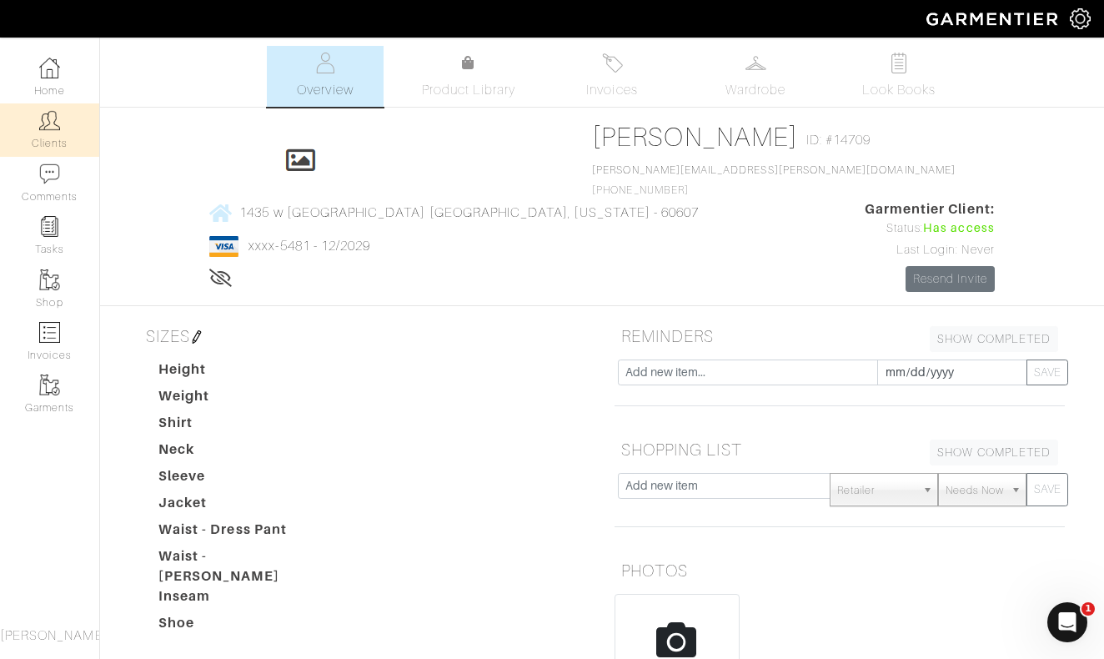
click at [53, 128] on img at bounding box center [49, 120] width 21 height 21
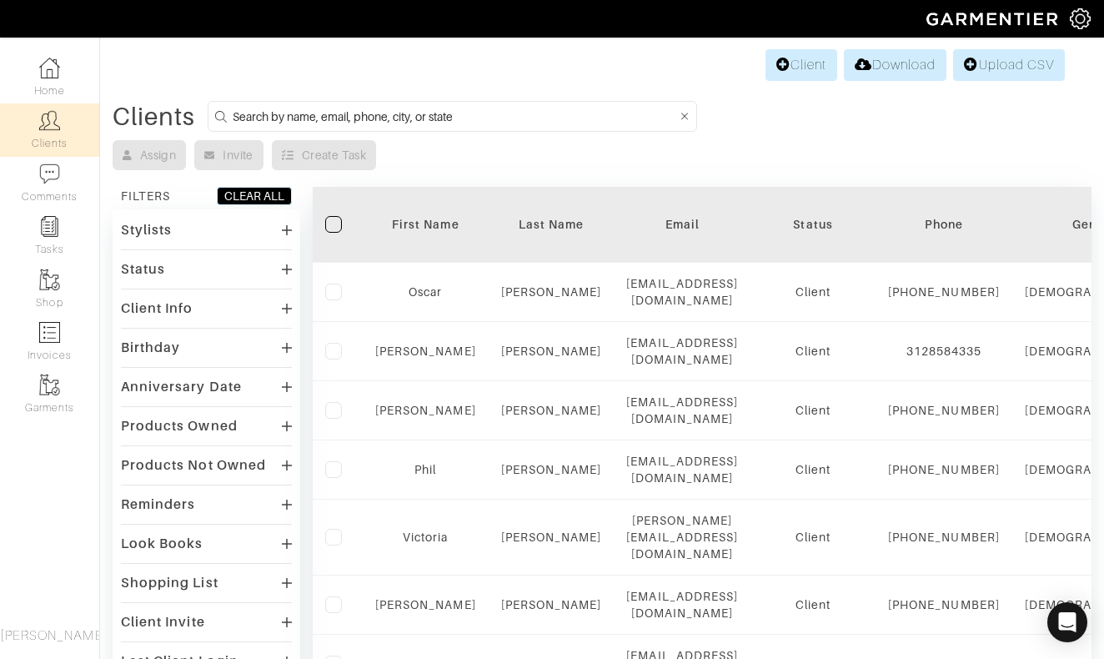
click at [561, 115] on input at bounding box center [455, 116] width 445 height 21
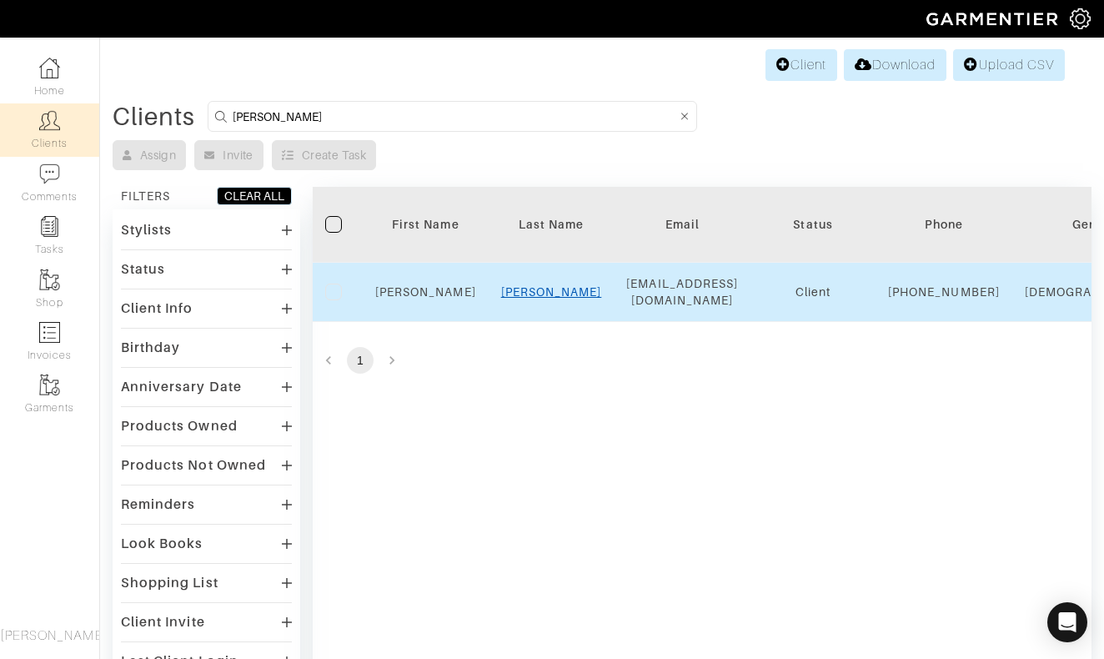
type input "[PERSON_NAME]"
click at [559, 299] on link "[PERSON_NAME]" at bounding box center [551, 291] width 101 height 13
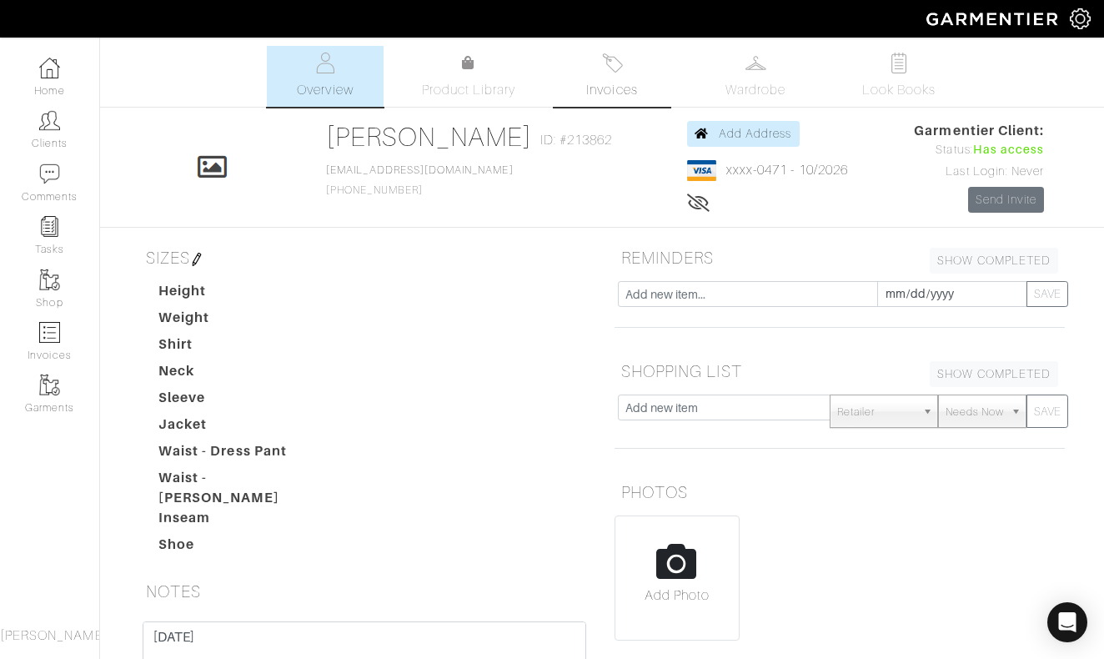
click at [629, 81] on span "Invoices" at bounding box center [611, 90] width 51 height 20
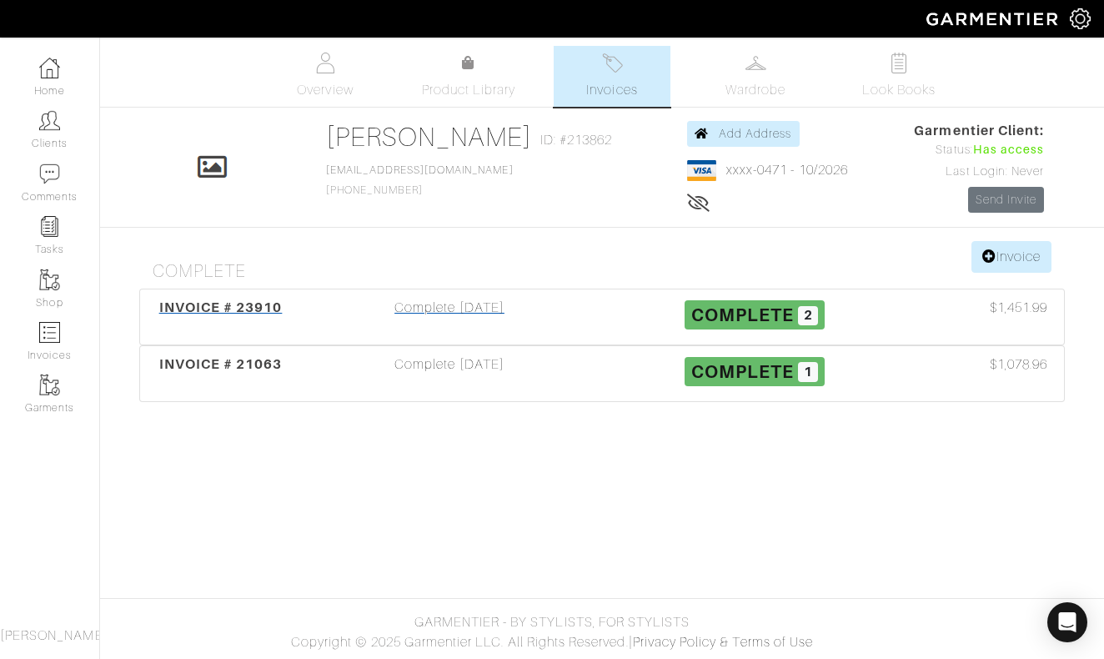
click at [452, 310] on div "Complete [DATE]" at bounding box center [449, 317] width 305 height 38
